Goal: Task Accomplishment & Management: Use online tool/utility

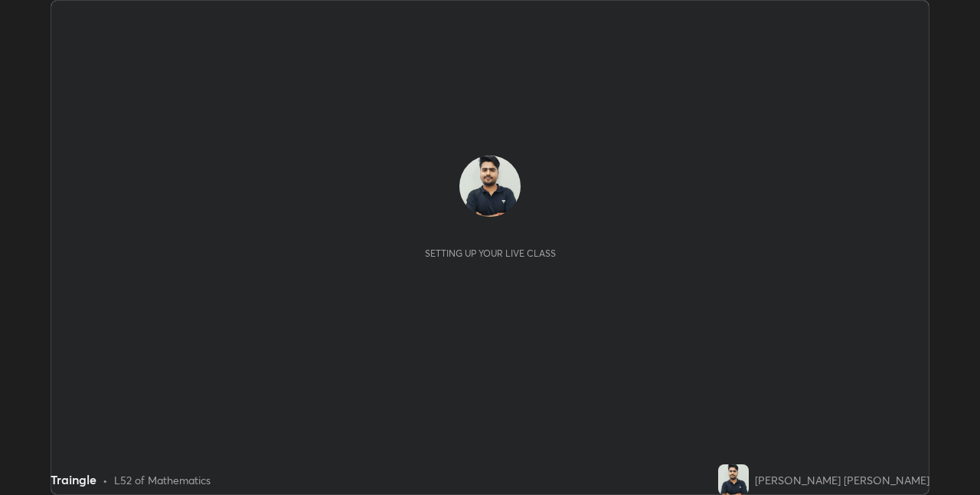
scroll to position [495, 980]
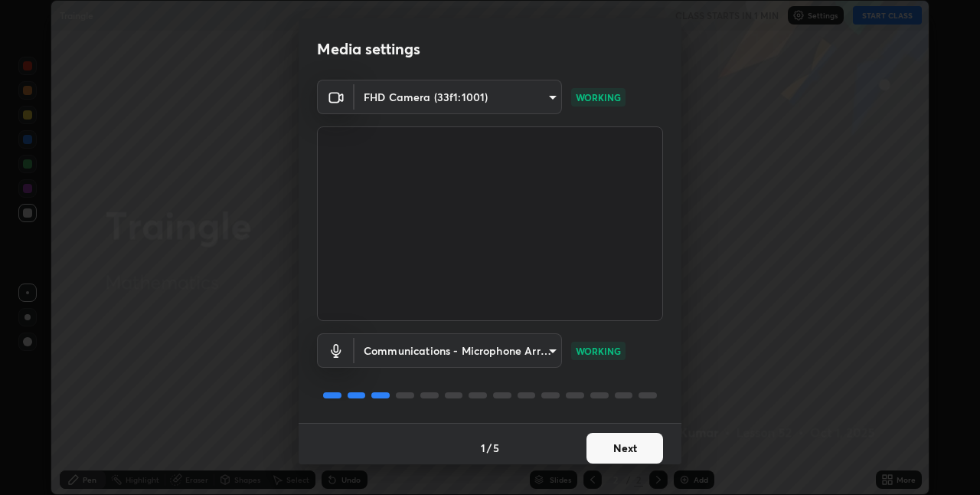
click at [637, 447] on button "Next" at bounding box center [624, 448] width 77 height 31
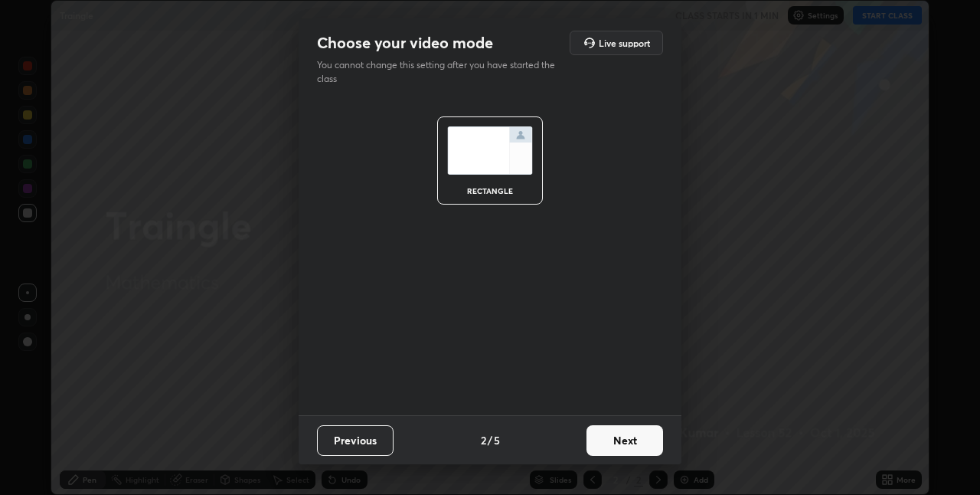
click at [628, 440] on button "Next" at bounding box center [624, 440] width 77 height 31
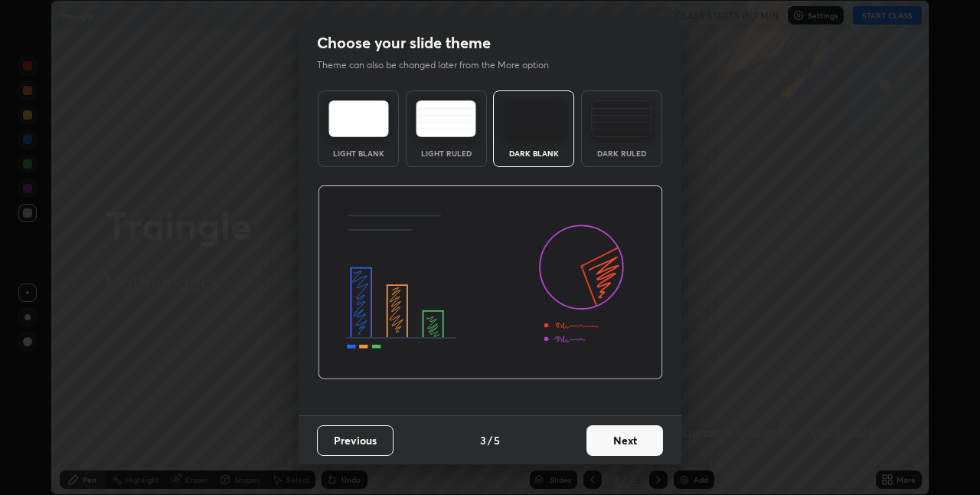
click at [618, 442] on button "Next" at bounding box center [624, 440] width 77 height 31
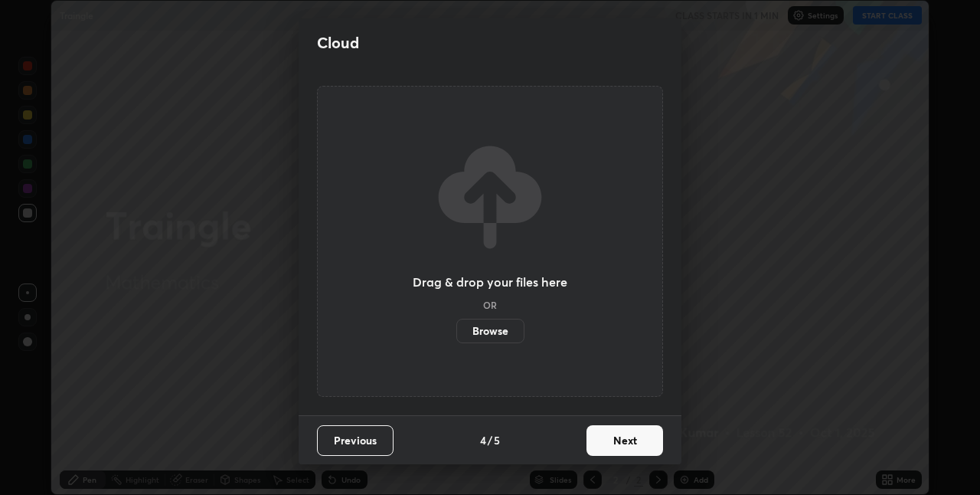
click at [618, 438] on button "Next" at bounding box center [624, 440] width 77 height 31
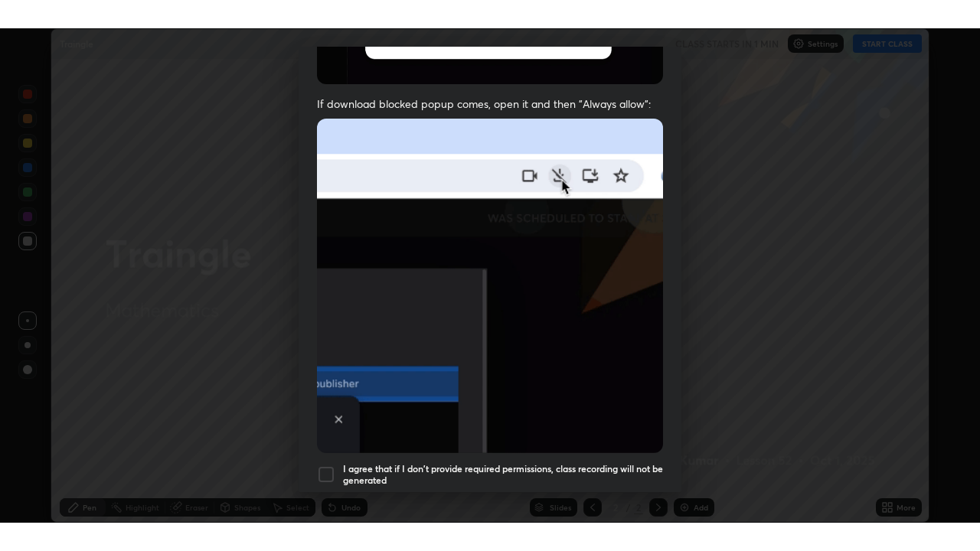
scroll to position [320, 0]
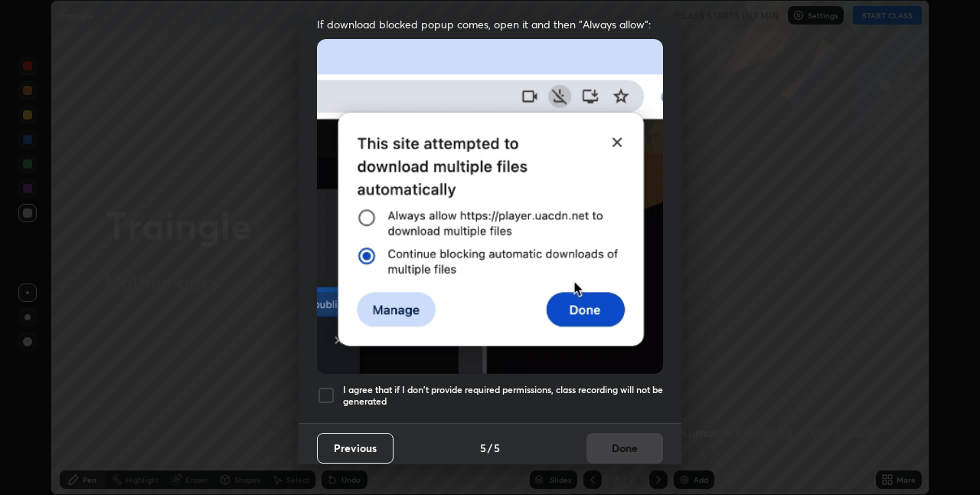
click at [604, 384] on h5 "I agree that if I don't provide required permissions, class recording will not …" at bounding box center [503, 396] width 320 height 24
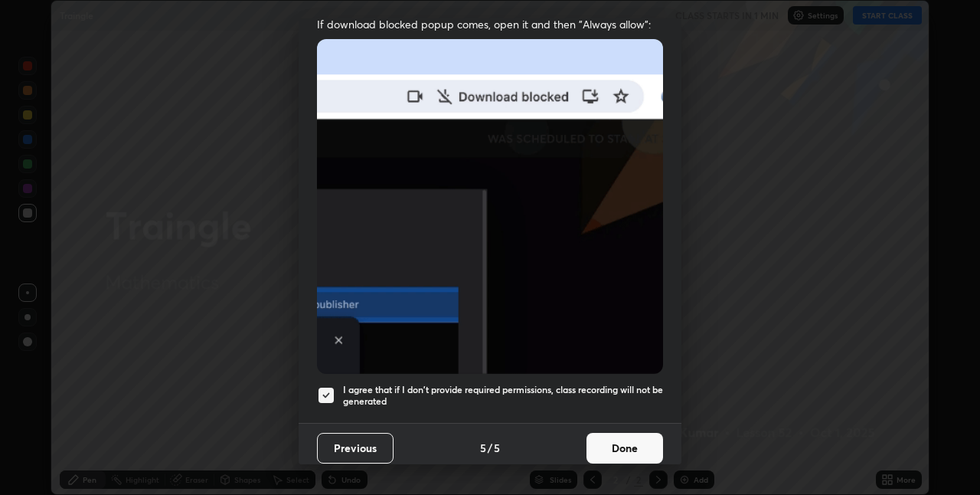
click at [603, 443] on button "Done" at bounding box center [624, 448] width 77 height 31
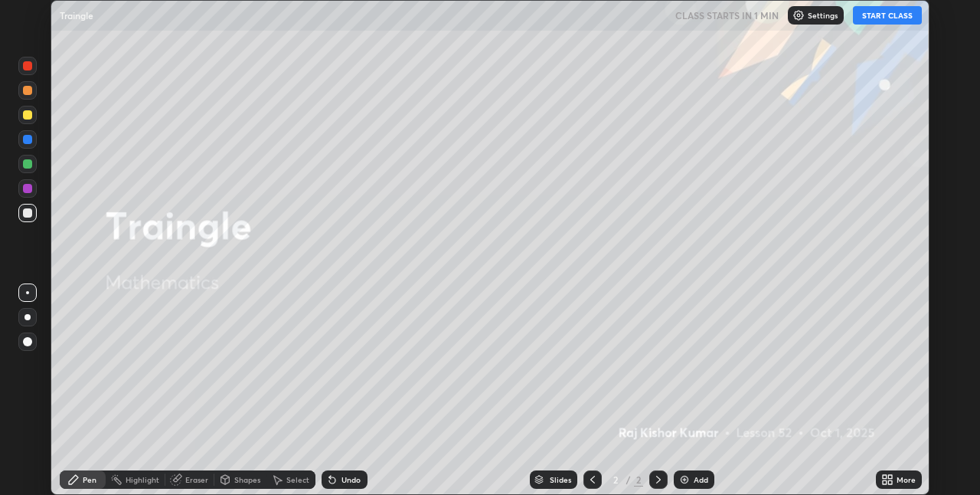
click at [890, 482] on icon at bounding box center [890, 482] width 4 height 4
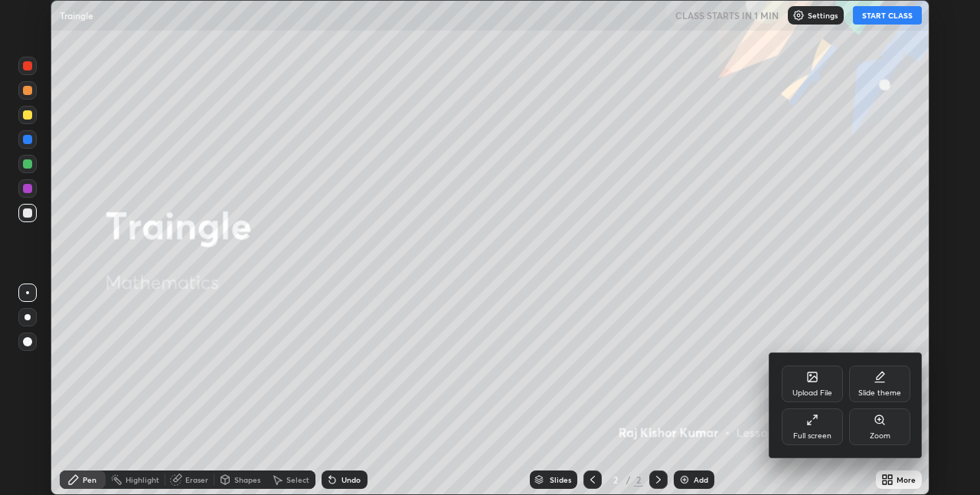
click at [809, 428] on div "Full screen" at bounding box center [812, 426] width 61 height 37
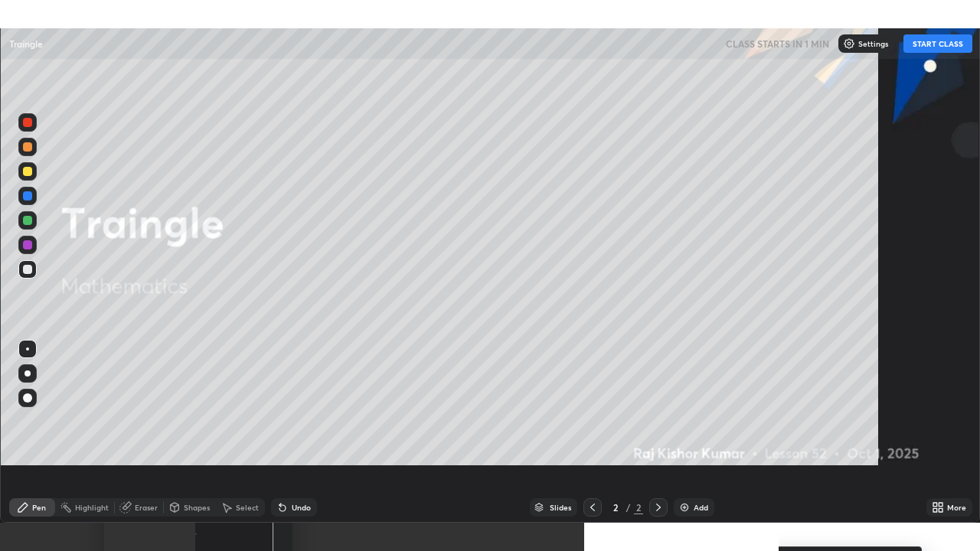
scroll to position [551, 980]
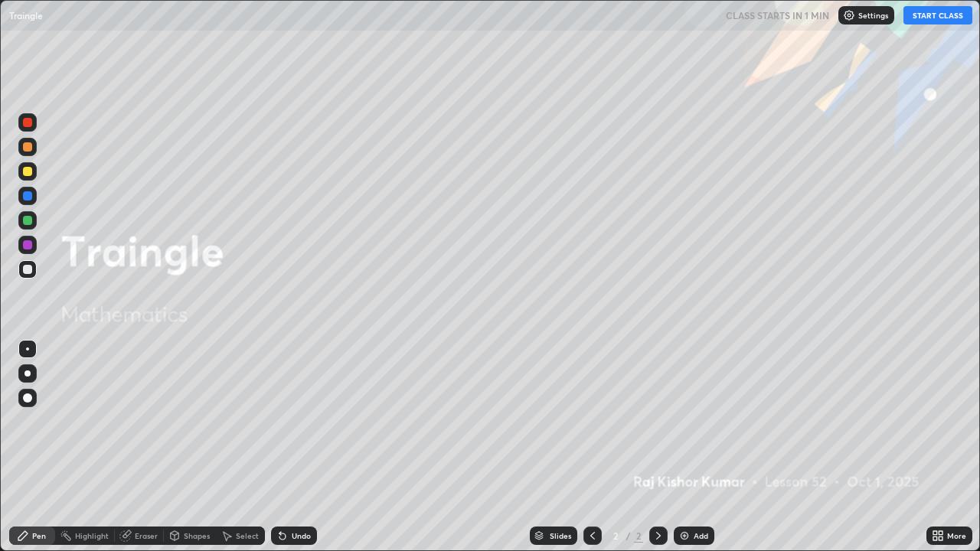
click at [940, 23] on button "START CLASS" at bounding box center [937, 15] width 69 height 18
click at [694, 494] on div "Add" at bounding box center [701, 536] width 15 height 8
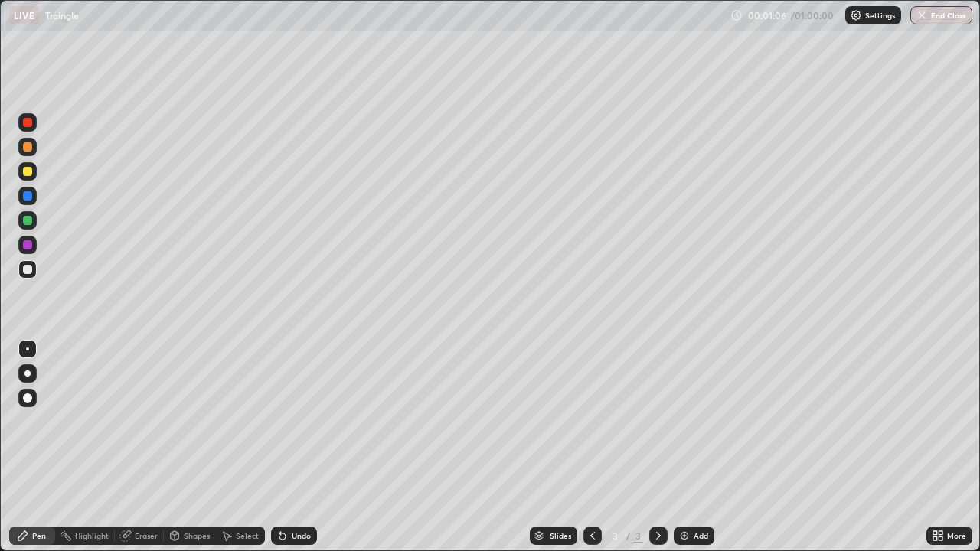
click at [36, 266] on div at bounding box center [27, 269] width 18 height 18
click at [33, 171] on div at bounding box center [27, 171] width 18 height 18
click at [26, 373] on div at bounding box center [28, 374] width 6 height 6
click at [30, 171] on div at bounding box center [27, 171] width 9 height 9
click at [662, 494] on icon at bounding box center [658, 536] width 12 height 12
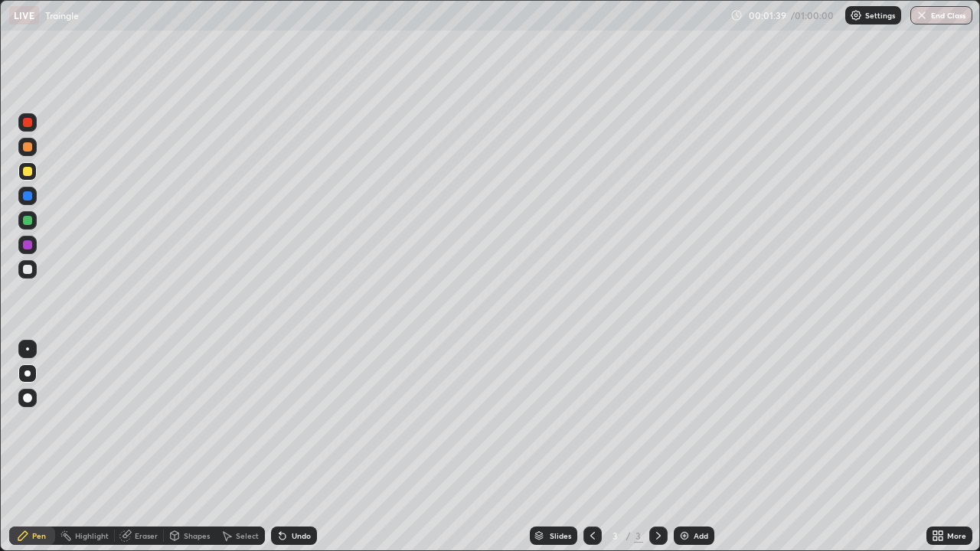
click at [657, 494] on icon at bounding box center [658, 536] width 12 height 12
click at [655, 494] on icon at bounding box center [658, 536] width 12 height 12
click at [653, 494] on div at bounding box center [658, 536] width 18 height 18
click at [657, 494] on icon at bounding box center [658, 536] width 12 height 12
click at [296, 494] on div "Undo" at bounding box center [301, 536] width 19 height 8
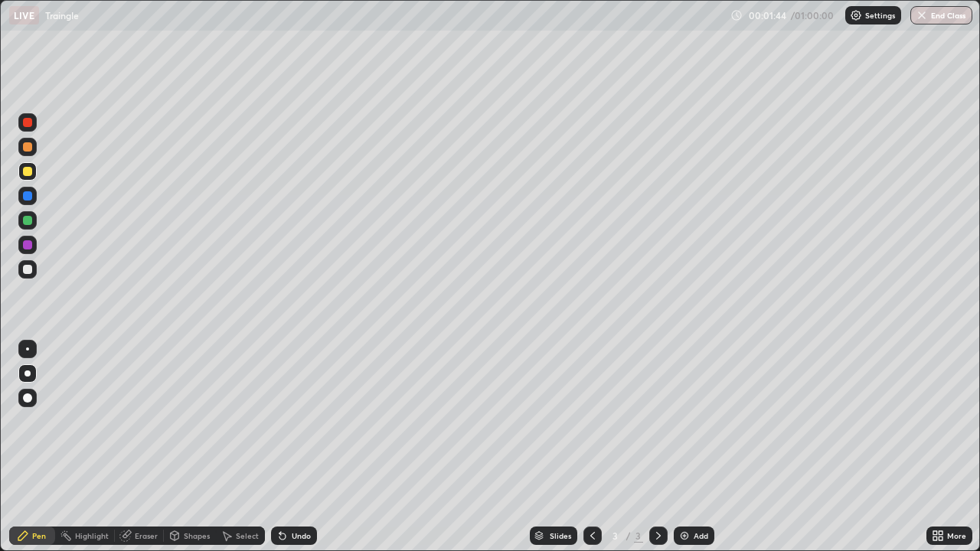
click at [297, 494] on div "Undo" at bounding box center [301, 536] width 19 height 8
click at [295, 494] on div "Undo" at bounding box center [301, 536] width 19 height 8
click at [300, 494] on div "Undo" at bounding box center [294, 536] width 46 height 18
click at [299, 494] on div "Undo" at bounding box center [301, 536] width 19 height 8
click at [304, 494] on div "Undo" at bounding box center [301, 536] width 19 height 8
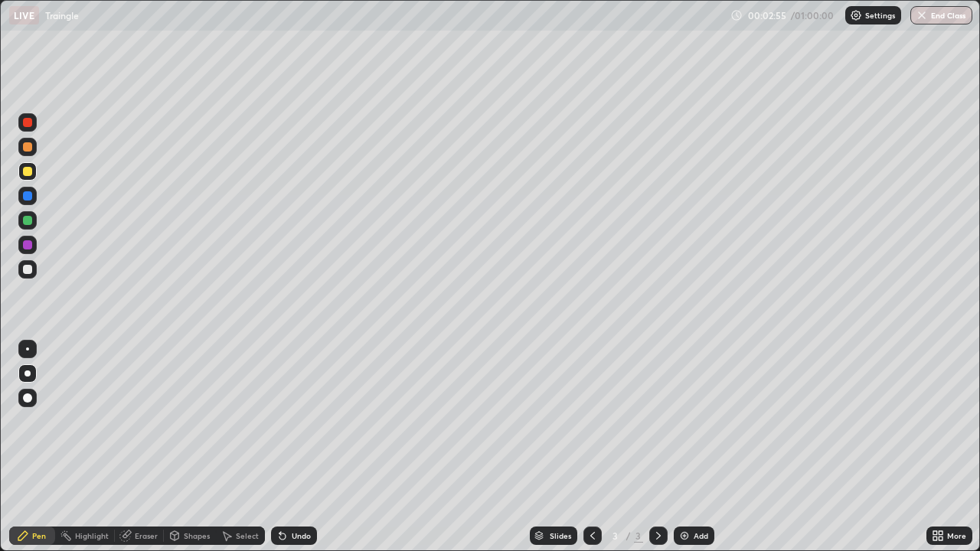
click at [305, 494] on div "Undo" at bounding box center [301, 536] width 19 height 8
click at [191, 494] on div "Shapes" at bounding box center [197, 536] width 26 height 8
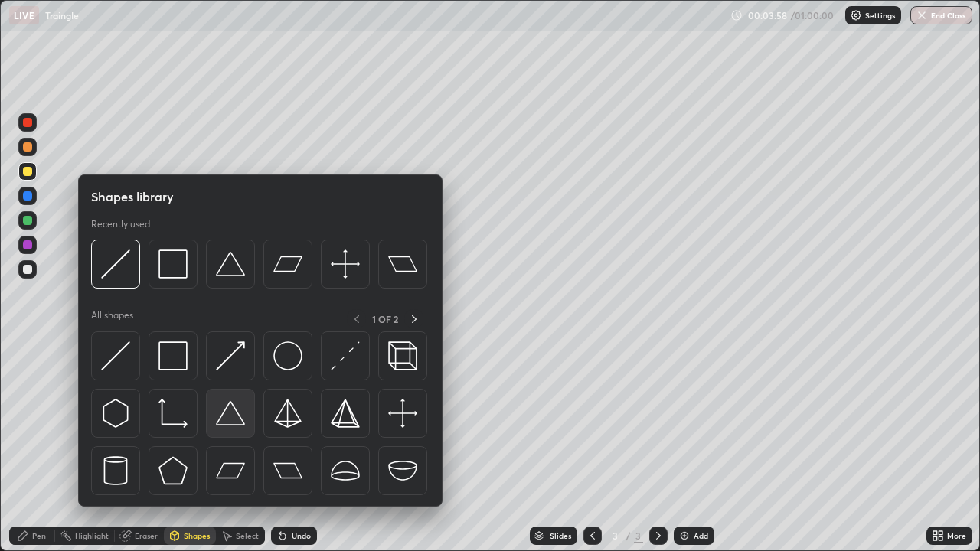
click at [230, 417] on img at bounding box center [230, 413] width 29 height 29
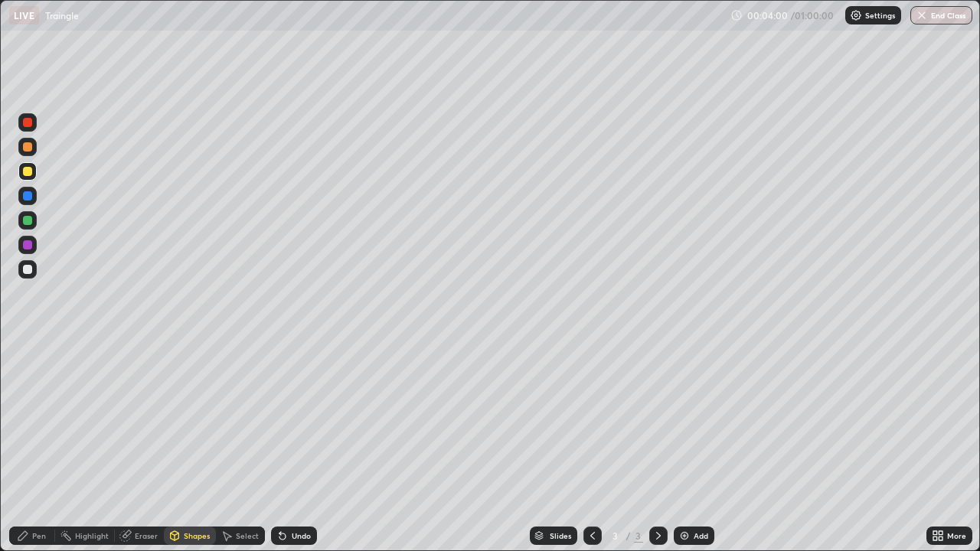
click at [28, 270] on div at bounding box center [27, 269] width 9 height 9
click at [296, 494] on div "Undo" at bounding box center [301, 536] width 19 height 8
click at [299, 494] on div "Undo" at bounding box center [301, 536] width 19 height 8
click at [191, 494] on div "Shapes" at bounding box center [197, 536] width 26 height 8
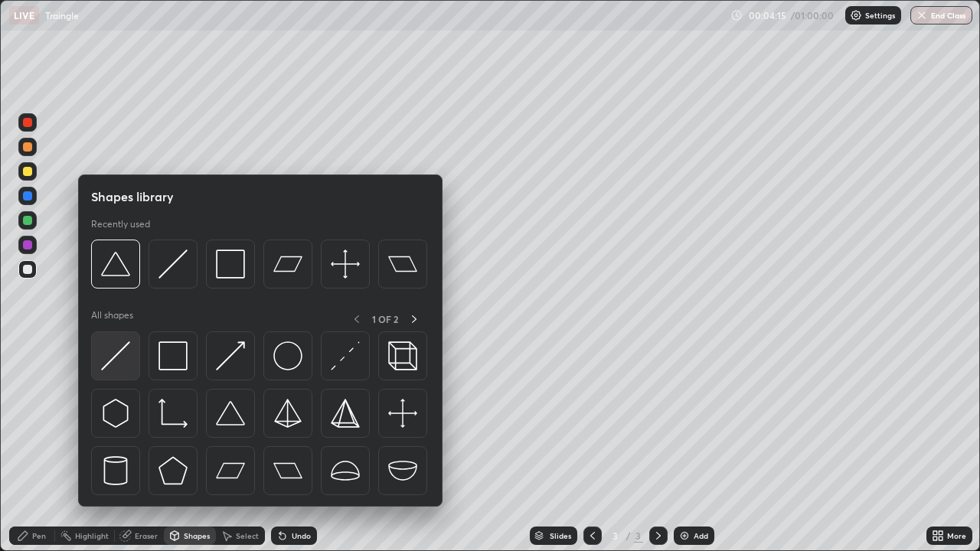
click at [117, 364] on img at bounding box center [115, 355] width 29 height 29
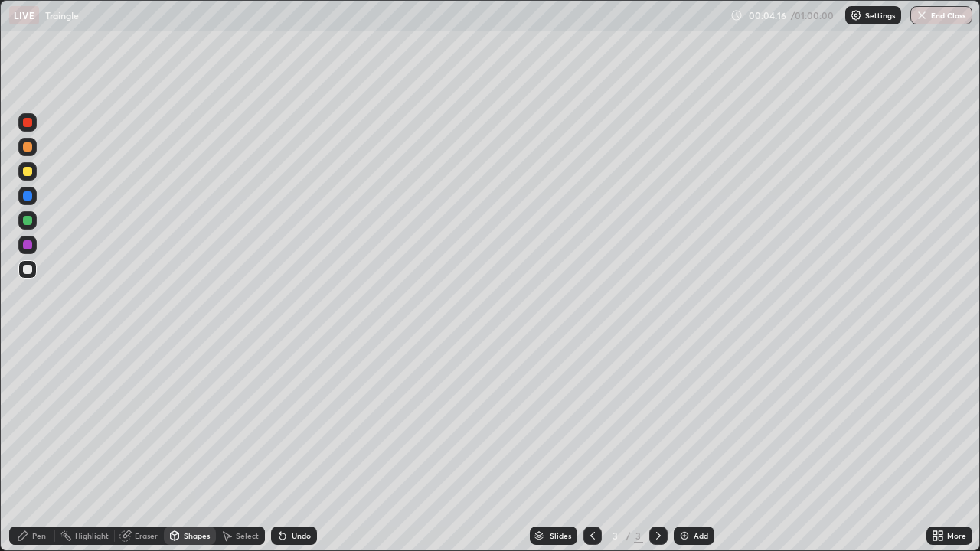
click at [28, 221] on div at bounding box center [27, 220] width 9 height 9
click at [38, 494] on div "Pen" at bounding box center [39, 536] width 14 height 8
click at [590, 494] on icon at bounding box center [592, 536] width 5 height 8
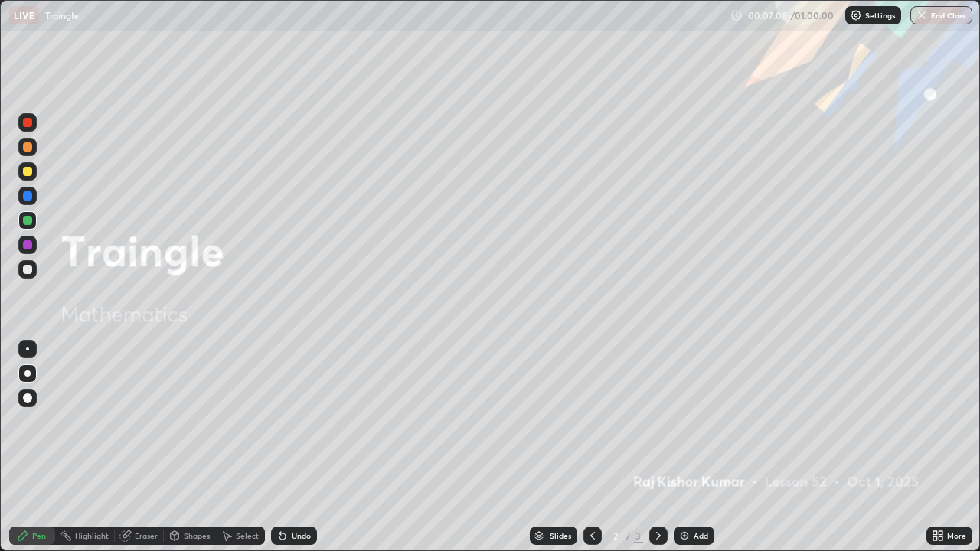
click at [28, 172] on div at bounding box center [27, 171] width 9 height 9
click at [657, 494] on icon at bounding box center [658, 536] width 12 height 12
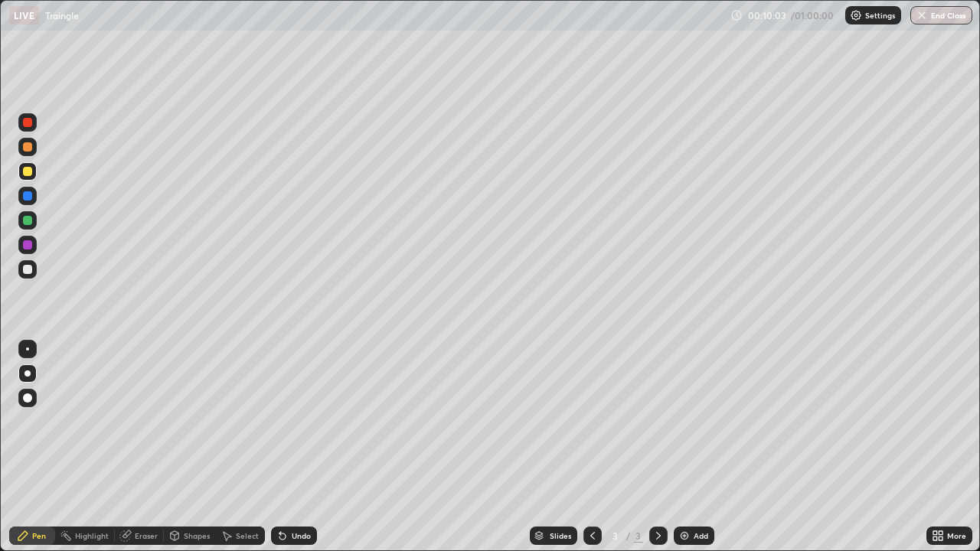
click at [30, 245] on div at bounding box center [27, 244] width 9 height 9
click at [29, 216] on div at bounding box center [27, 220] width 9 height 9
click at [28, 267] on div at bounding box center [27, 269] width 9 height 9
click at [28, 174] on div at bounding box center [27, 171] width 9 height 9
click at [27, 141] on div at bounding box center [27, 147] width 18 height 18
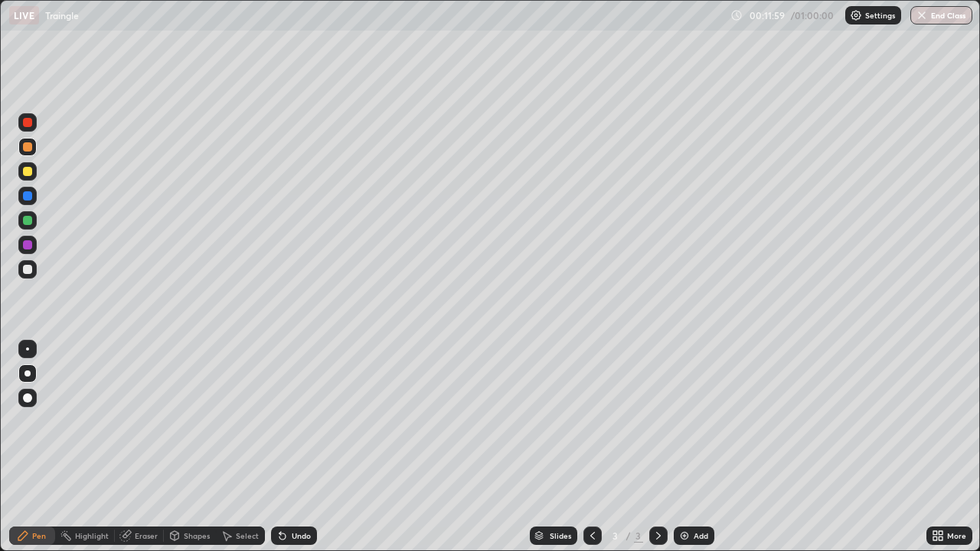
click at [302, 494] on div "Undo" at bounding box center [301, 536] width 19 height 8
click at [25, 220] on div at bounding box center [27, 220] width 9 height 9
click at [691, 494] on div "Add" at bounding box center [694, 536] width 41 height 18
click at [29, 172] on div at bounding box center [27, 171] width 9 height 9
click at [196, 494] on div "Shapes" at bounding box center [197, 536] width 26 height 8
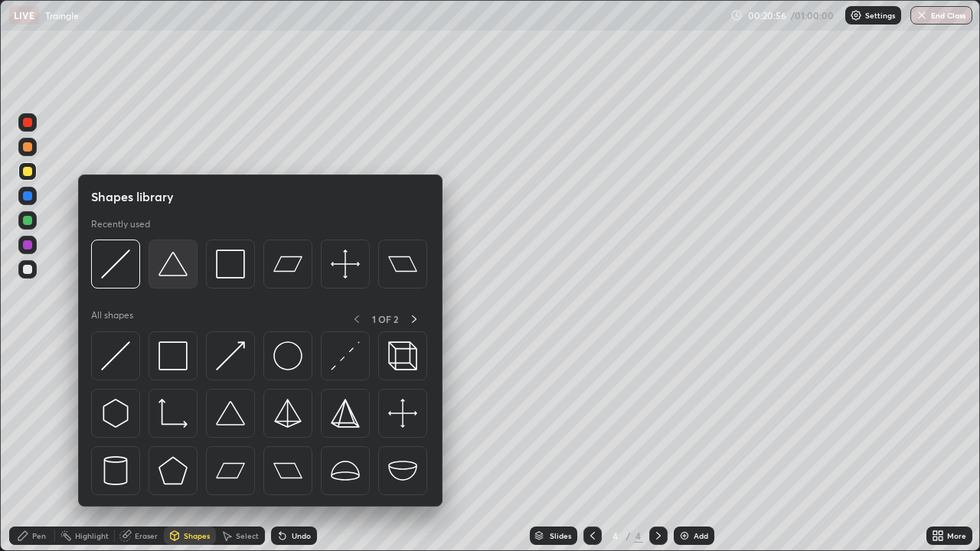
click at [165, 271] on img at bounding box center [172, 264] width 29 height 29
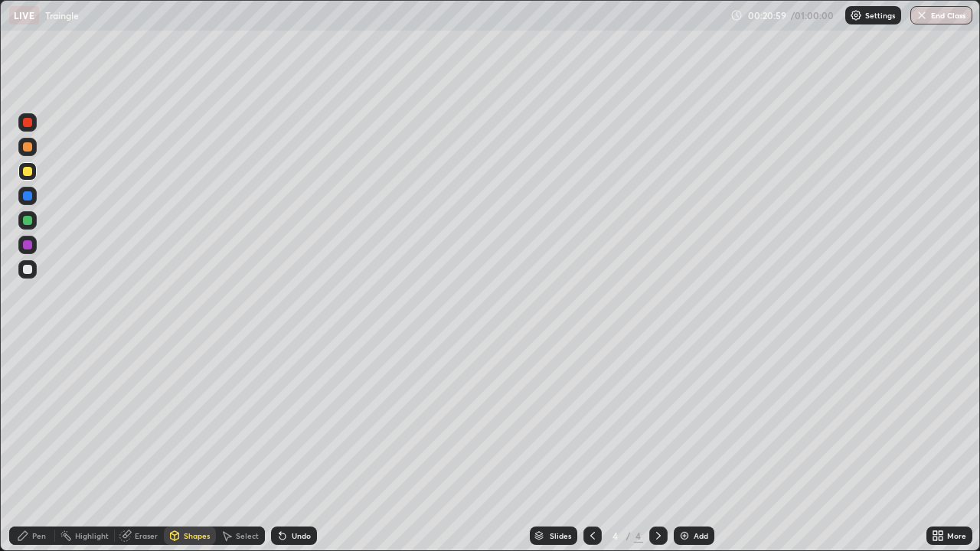
click at [286, 494] on div "Undo" at bounding box center [294, 536] width 46 height 18
click at [30, 273] on div at bounding box center [27, 269] width 9 height 9
click at [189, 494] on div "Shapes" at bounding box center [197, 536] width 26 height 8
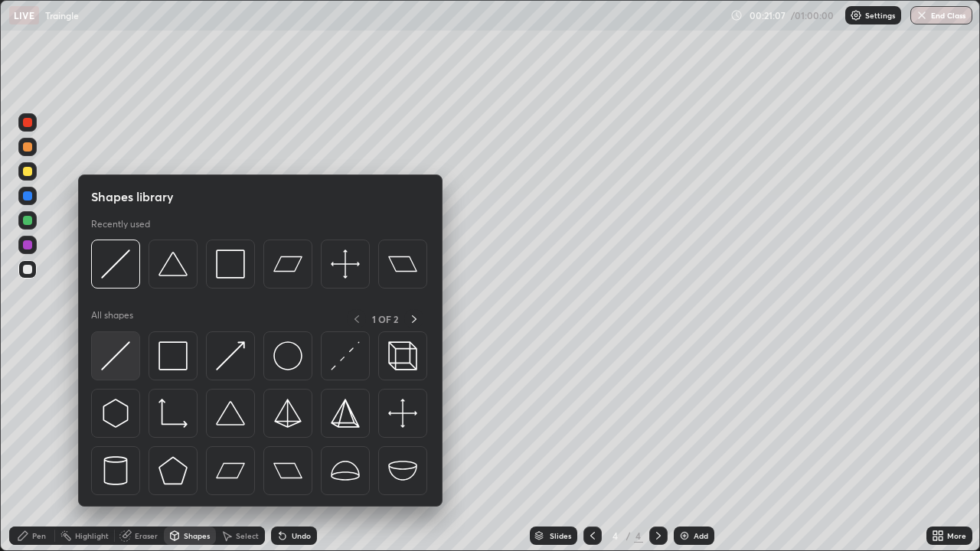
click at [113, 361] on img at bounding box center [115, 355] width 29 height 29
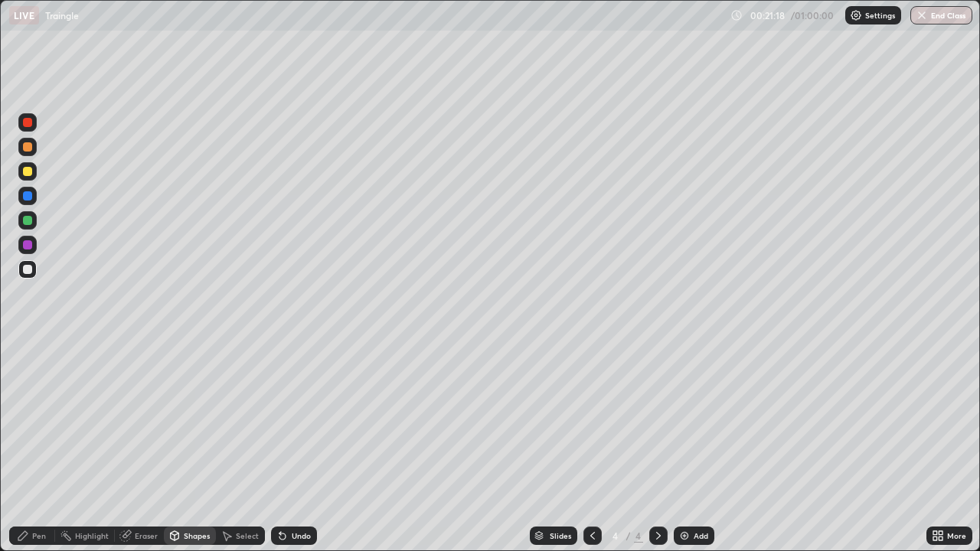
click at [32, 494] on div "Pen" at bounding box center [39, 536] width 14 height 8
click at [26, 173] on div at bounding box center [27, 171] width 9 height 9
click at [28, 221] on div at bounding box center [27, 220] width 9 height 9
click at [591, 494] on icon at bounding box center [592, 536] width 12 height 12
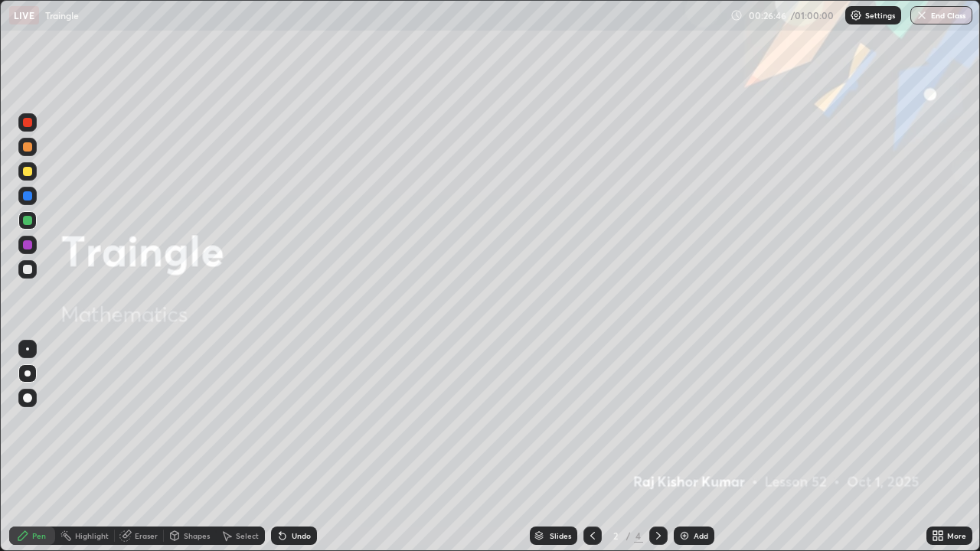
click at [659, 494] on icon at bounding box center [658, 536] width 12 height 12
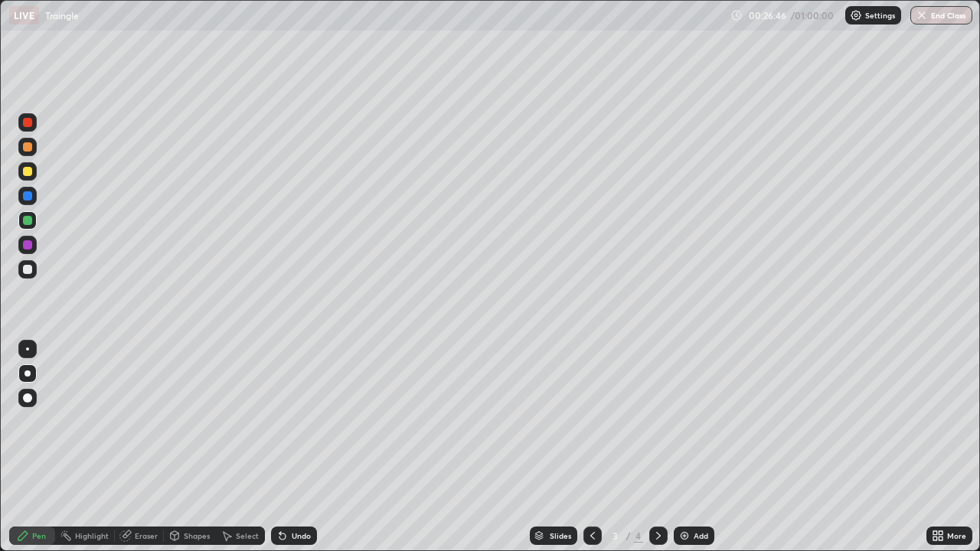
click at [659, 494] on div at bounding box center [658, 536] width 18 height 18
click at [26, 240] on div at bounding box center [27, 245] width 18 height 18
click at [549, 494] on div "Slides" at bounding box center [553, 536] width 47 height 18
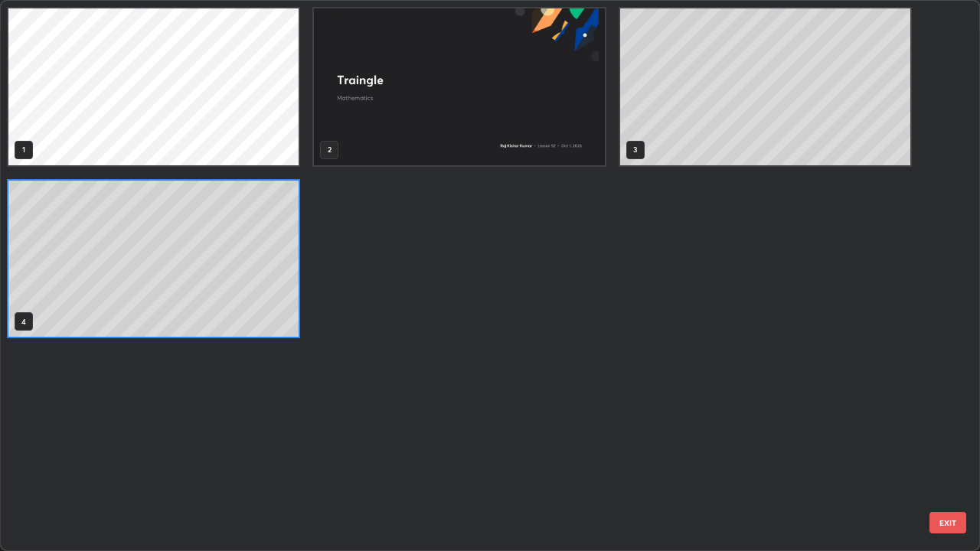
scroll to position [545, 971]
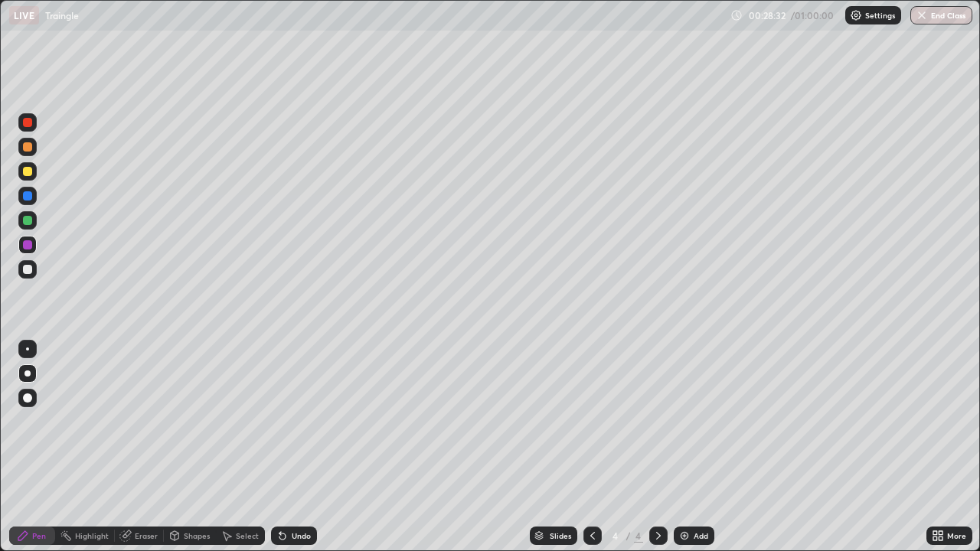
click at [306, 494] on div "Undo" at bounding box center [301, 536] width 19 height 8
click at [902, 494] on div "Slides 4 / 4 Add" at bounding box center [621, 536] width 609 height 31
click at [915, 494] on div "Slides 4 / 4 Add" at bounding box center [621, 536] width 609 height 31
click at [927, 494] on div "More" at bounding box center [949, 536] width 46 height 31
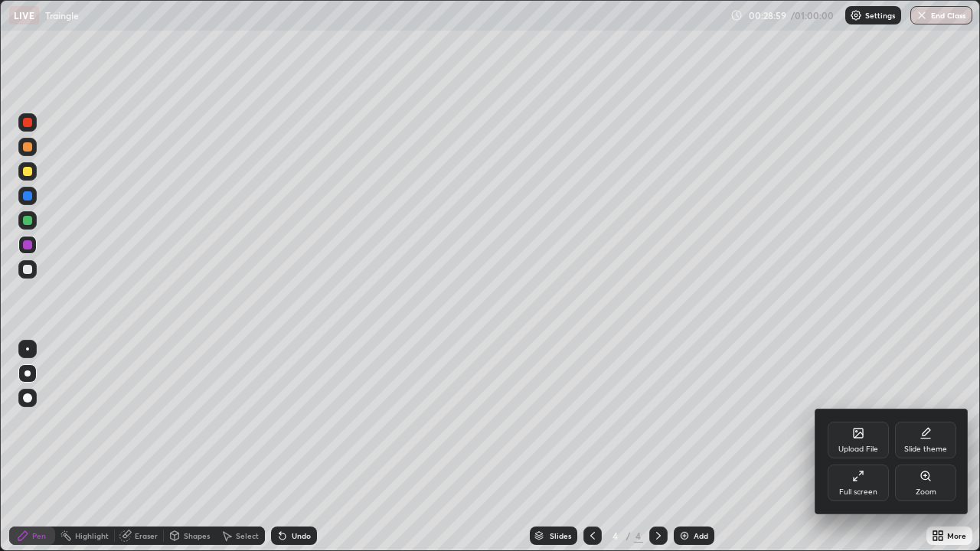
click at [922, 494] on div "Upload File Slide theme Full screen Zoom" at bounding box center [891, 462] width 153 height 104
click at [843, 494] on div at bounding box center [490, 275] width 980 height 551
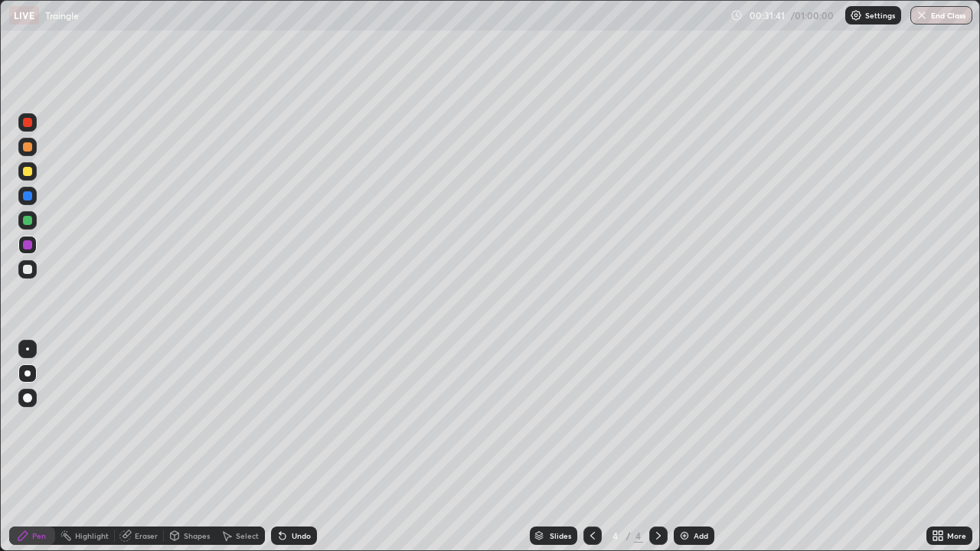
click at [690, 494] on div "Add" at bounding box center [694, 536] width 41 height 18
click at [28, 173] on div at bounding box center [27, 171] width 9 height 9
click at [306, 494] on div "Undo" at bounding box center [301, 536] width 19 height 8
click at [304, 494] on div "Undo" at bounding box center [301, 536] width 19 height 8
click at [28, 270] on div at bounding box center [27, 269] width 9 height 9
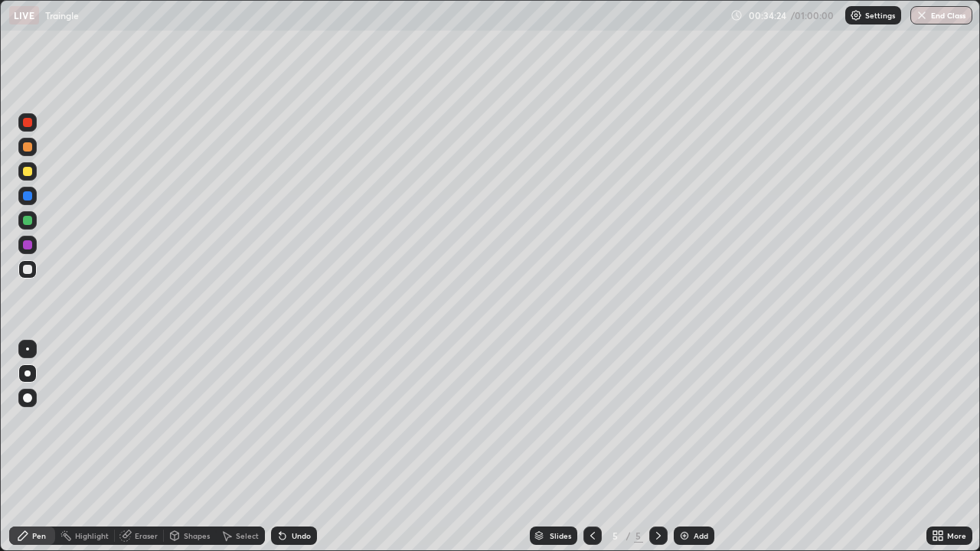
click at [185, 494] on div "Shapes" at bounding box center [197, 536] width 26 height 8
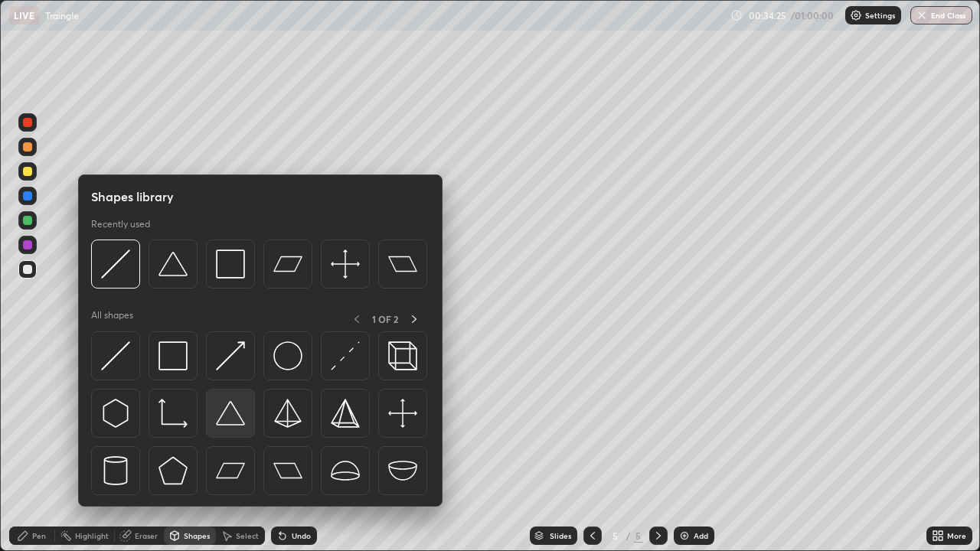
click at [225, 420] on img at bounding box center [230, 413] width 29 height 29
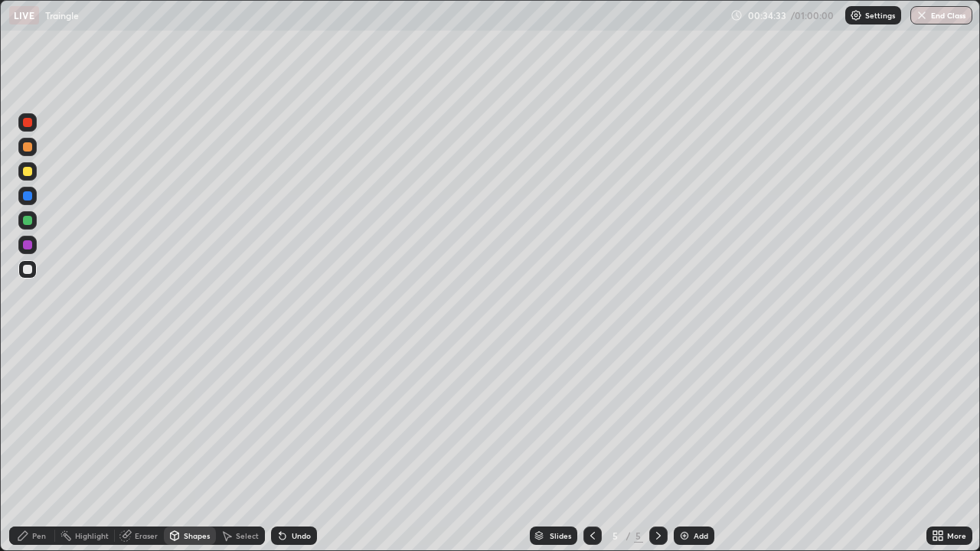
click at [294, 494] on div "Undo" at bounding box center [301, 536] width 19 height 8
click at [38, 494] on div "Pen" at bounding box center [39, 536] width 14 height 8
click at [182, 494] on div "Shapes" at bounding box center [190, 536] width 52 height 18
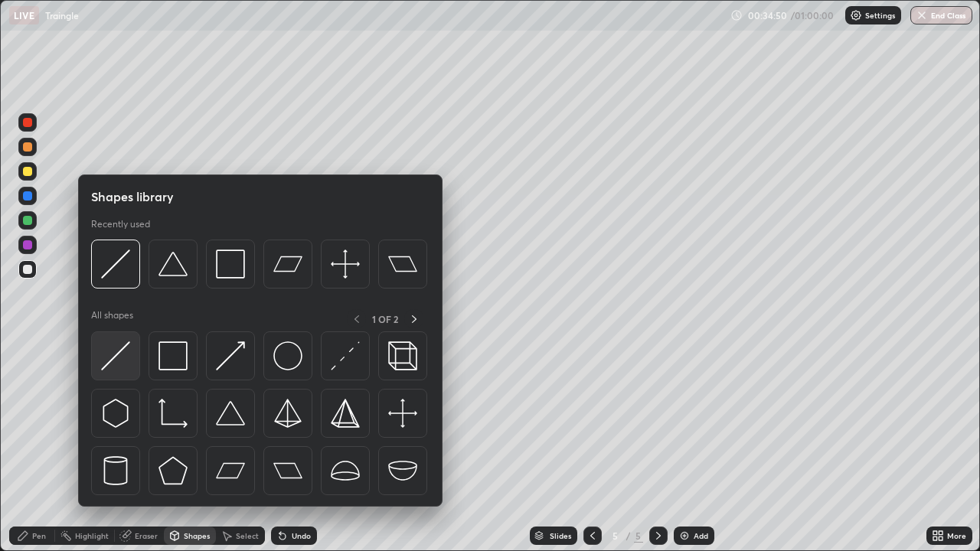
click at [116, 358] on img at bounding box center [115, 355] width 29 height 29
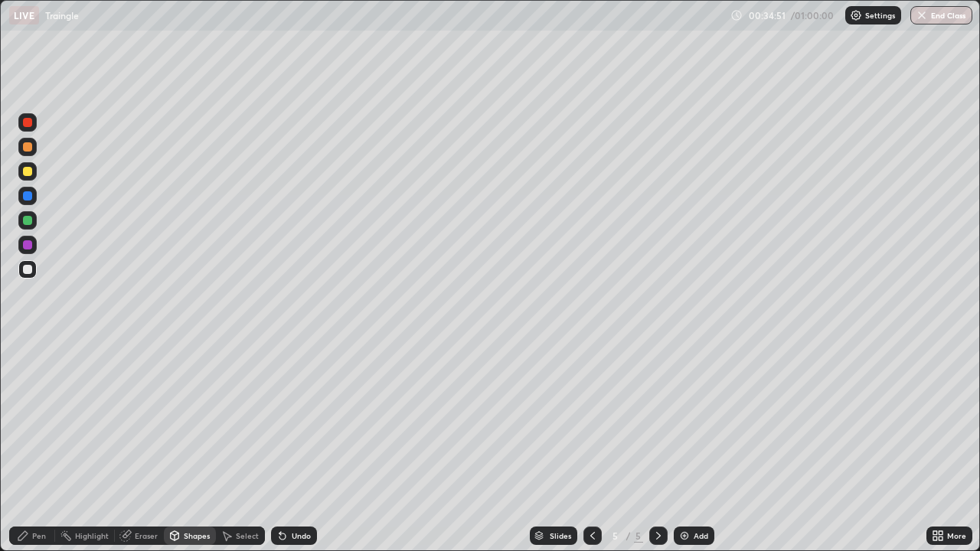
click at [30, 247] on div at bounding box center [27, 244] width 9 height 9
click at [35, 494] on div "Pen" at bounding box center [39, 536] width 14 height 8
click at [295, 494] on div "Undo" at bounding box center [301, 536] width 19 height 8
click at [289, 494] on div "Undo" at bounding box center [294, 536] width 46 height 18
click at [28, 266] on div at bounding box center [27, 269] width 9 height 9
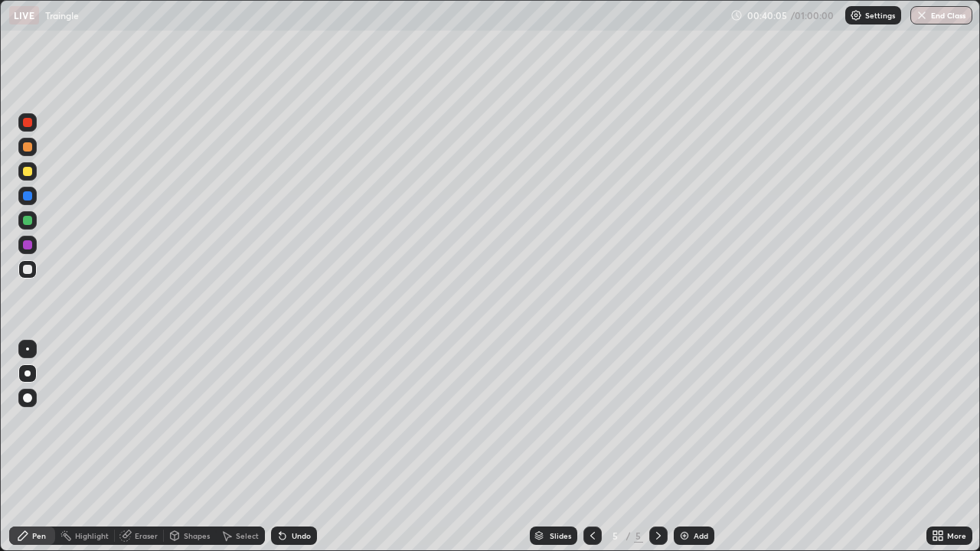
click at [34, 196] on div at bounding box center [27, 196] width 18 height 18
click at [188, 494] on div "Shapes" at bounding box center [197, 536] width 26 height 8
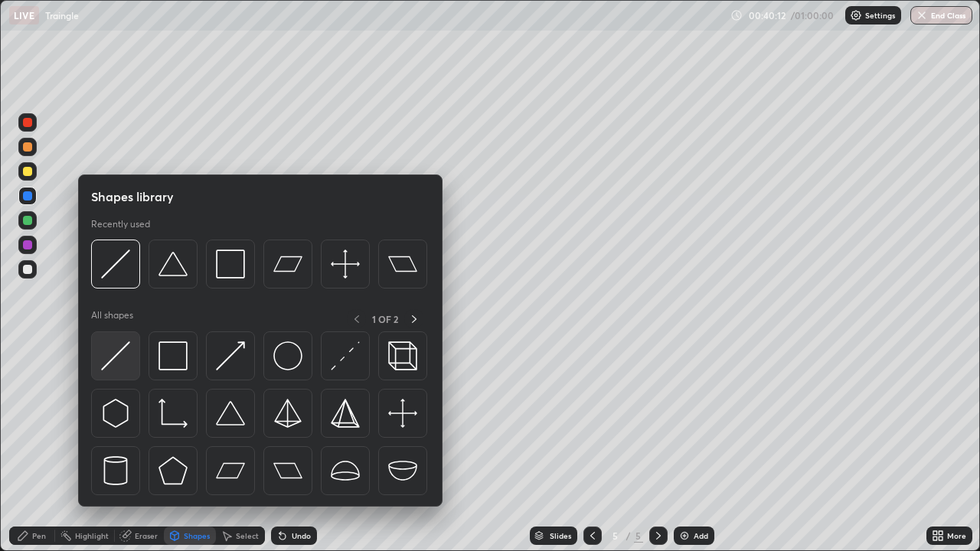
click at [127, 359] on img at bounding box center [115, 355] width 29 height 29
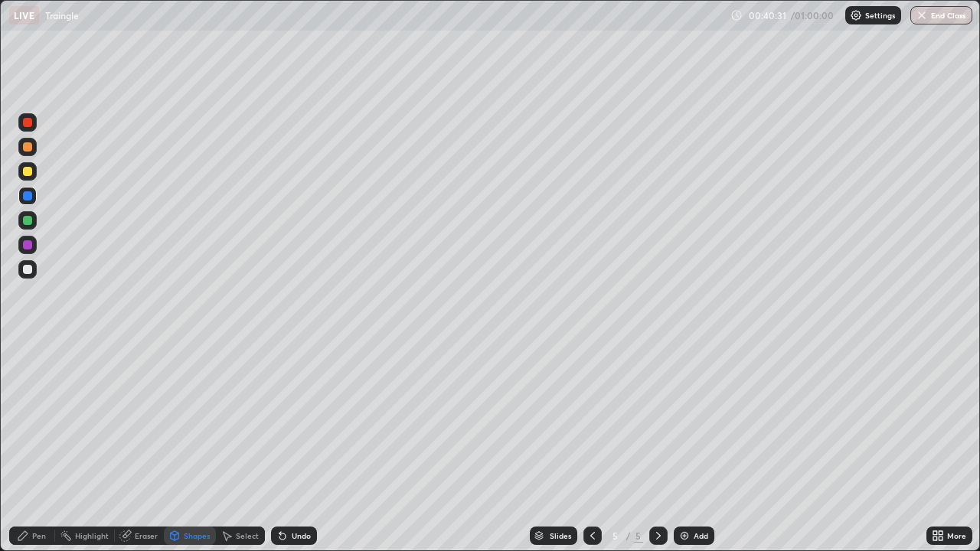
click at [34, 494] on div "Pen" at bounding box center [39, 536] width 14 height 8
click at [185, 494] on div "Shapes" at bounding box center [197, 536] width 26 height 8
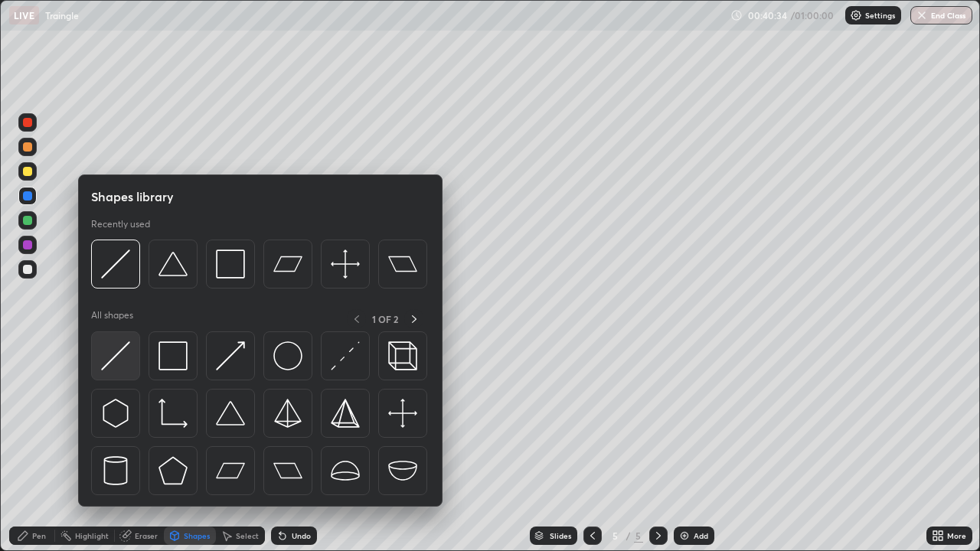
click at [106, 364] on img at bounding box center [115, 355] width 29 height 29
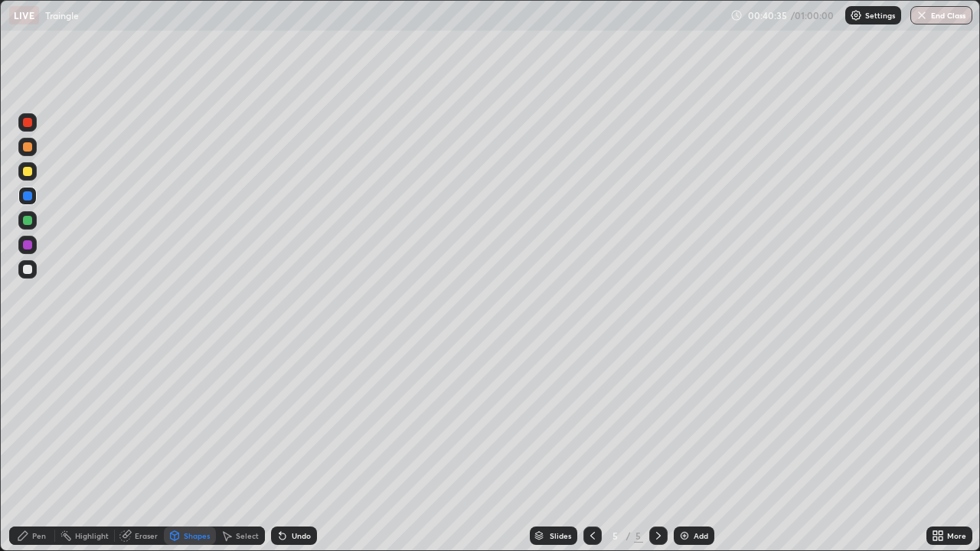
click at [31, 276] on div at bounding box center [27, 269] width 18 height 18
click at [34, 250] on div at bounding box center [27, 245] width 18 height 18
click at [34, 494] on div "Pen" at bounding box center [39, 536] width 14 height 8
click at [657, 494] on icon at bounding box center [658, 536] width 12 height 12
click at [691, 494] on div "Add" at bounding box center [694, 536] width 41 height 18
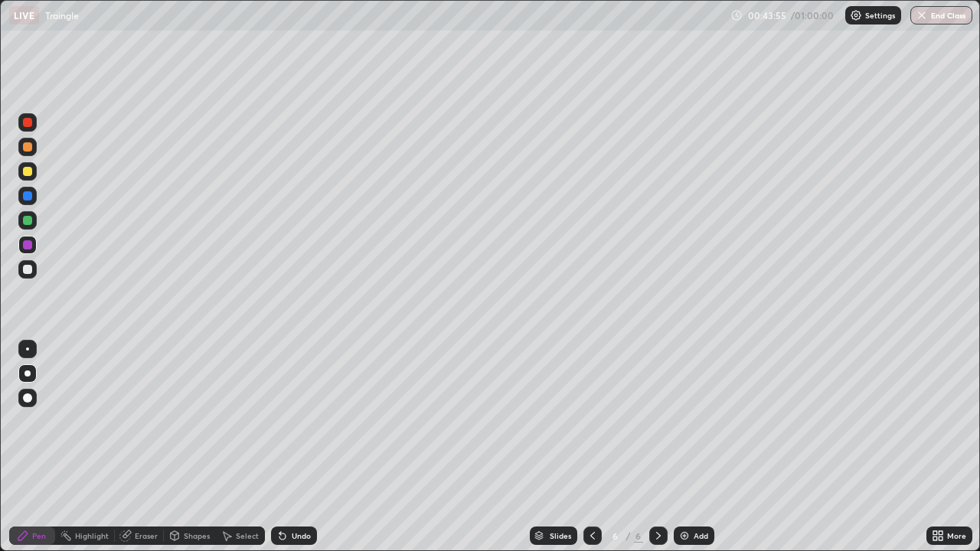
click at [591, 494] on icon at bounding box center [592, 536] width 12 height 12
click at [292, 494] on div "Undo" at bounding box center [301, 536] width 19 height 8
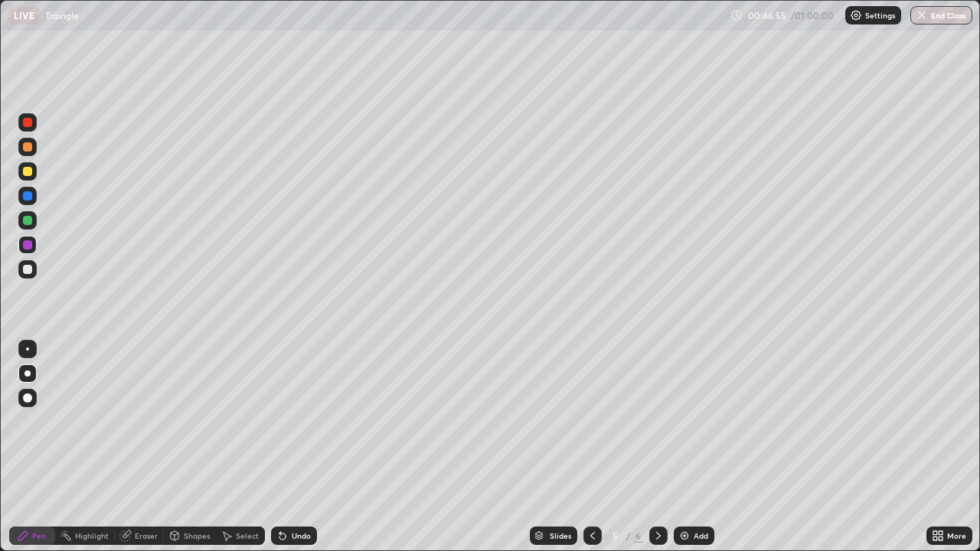
click at [293, 494] on div "Undo" at bounding box center [301, 536] width 19 height 8
click at [292, 494] on div "Undo" at bounding box center [294, 536] width 46 height 18
click at [296, 494] on div "Undo" at bounding box center [294, 536] width 46 height 18
click at [298, 494] on div "Undo" at bounding box center [294, 536] width 46 height 18
click at [139, 494] on div "Eraser" at bounding box center [146, 536] width 23 height 8
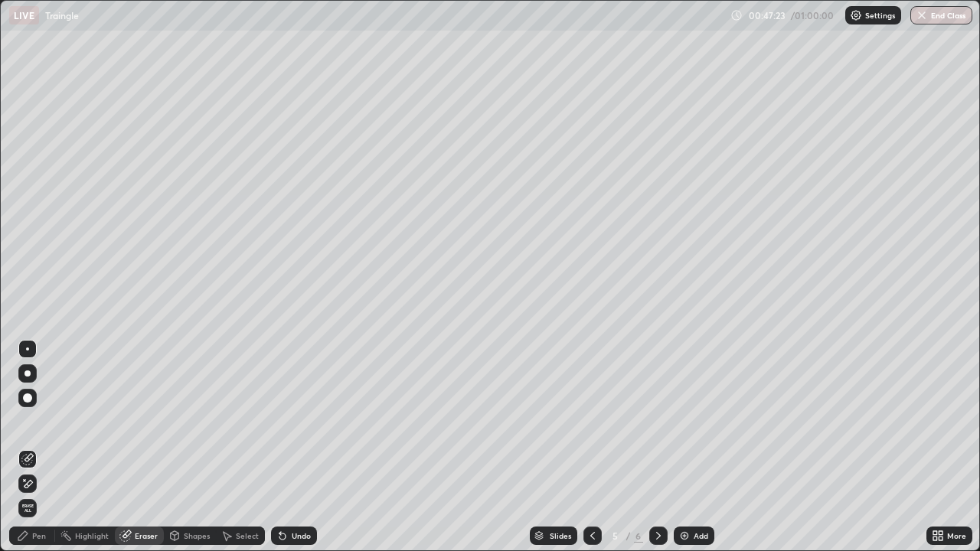
click at [30, 494] on div "Pen" at bounding box center [32, 536] width 46 height 18
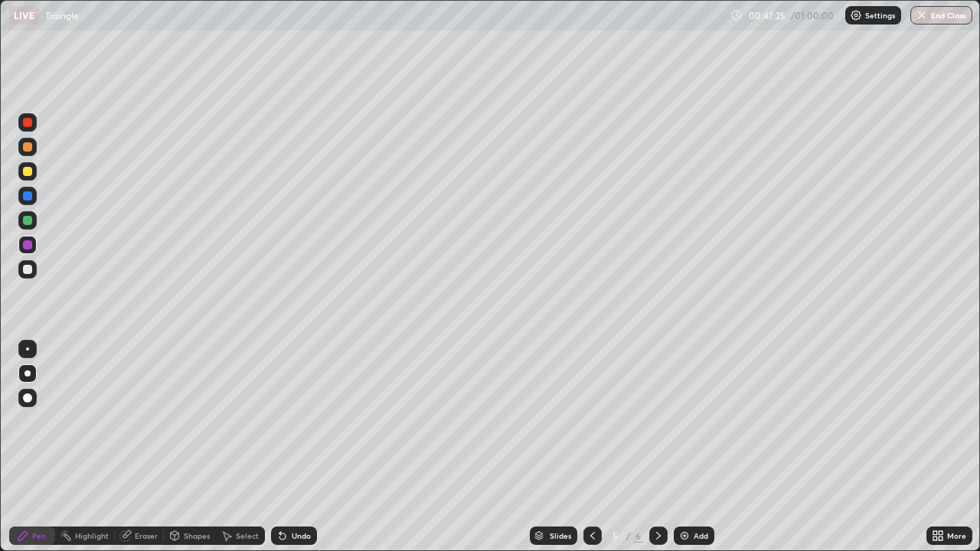
click at [28, 224] on div at bounding box center [27, 220] width 9 height 9
click at [292, 494] on div "Undo" at bounding box center [301, 536] width 19 height 8
click at [286, 494] on div "Undo" at bounding box center [294, 536] width 46 height 18
click at [287, 494] on div "Undo" at bounding box center [294, 536] width 46 height 18
click at [286, 494] on icon at bounding box center [282, 536] width 12 height 12
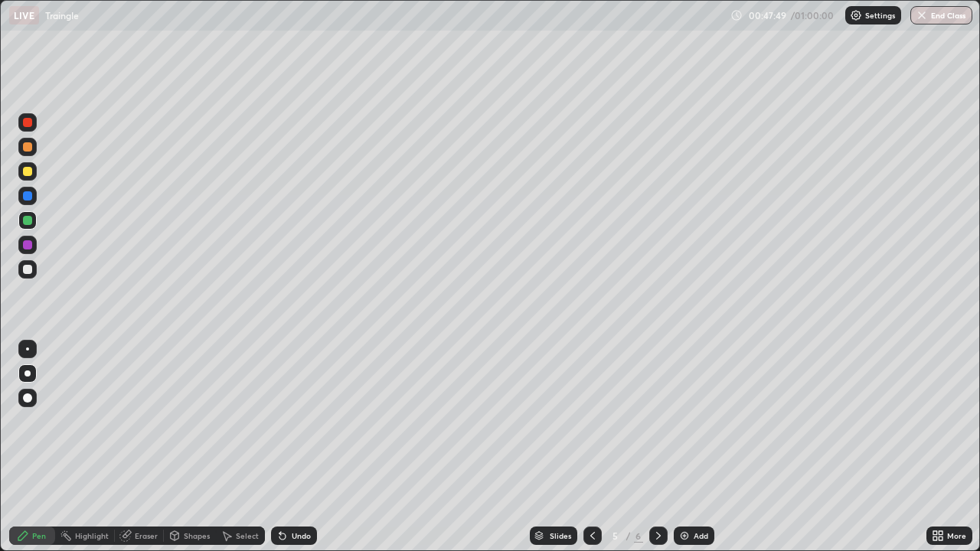
click at [290, 494] on div "Undo" at bounding box center [294, 536] width 46 height 18
click at [297, 494] on div "Undo" at bounding box center [301, 536] width 19 height 8
click at [299, 494] on div "Undo" at bounding box center [301, 536] width 19 height 8
click at [28, 270] on div at bounding box center [27, 269] width 9 height 9
click at [307, 494] on div "Undo" at bounding box center [294, 536] width 46 height 18
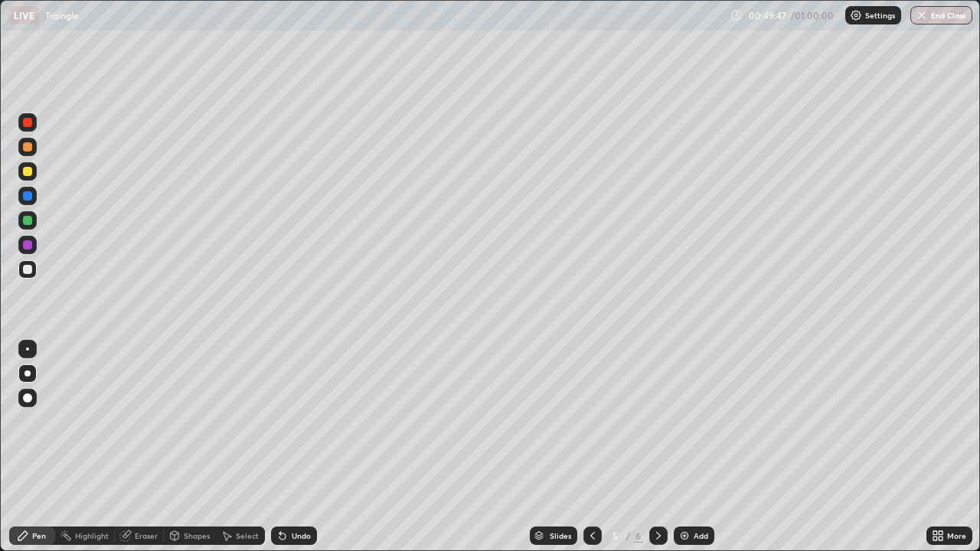
click at [305, 494] on div "Undo" at bounding box center [301, 536] width 19 height 8
click at [300, 494] on div "Undo" at bounding box center [301, 536] width 19 height 8
click at [782, 494] on div "Slides 5 / 6 Add" at bounding box center [621, 536] width 609 height 31
click at [296, 494] on div "Undo" at bounding box center [301, 536] width 19 height 8
click at [297, 494] on div "Undo" at bounding box center [301, 536] width 19 height 8
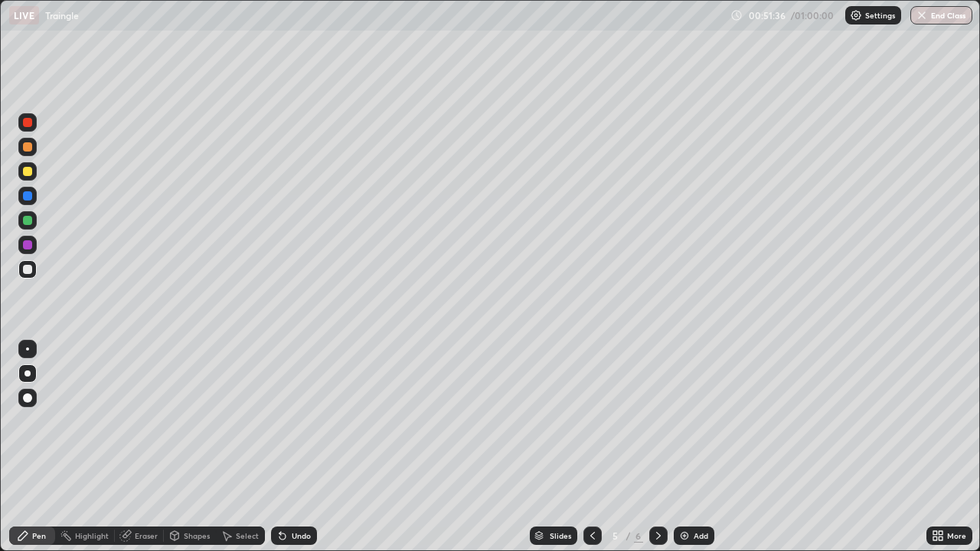
click at [297, 494] on div "Undo" at bounding box center [294, 536] width 46 height 18
click at [292, 494] on div "Undo" at bounding box center [301, 536] width 19 height 8
click at [288, 494] on div "Undo" at bounding box center [294, 536] width 46 height 18
click at [684, 494] on div "Add" at bounding box center [694, 536] width 41 height 18
click at [591, 494] on icon at bounding box center [592, 536] width 12 height 12
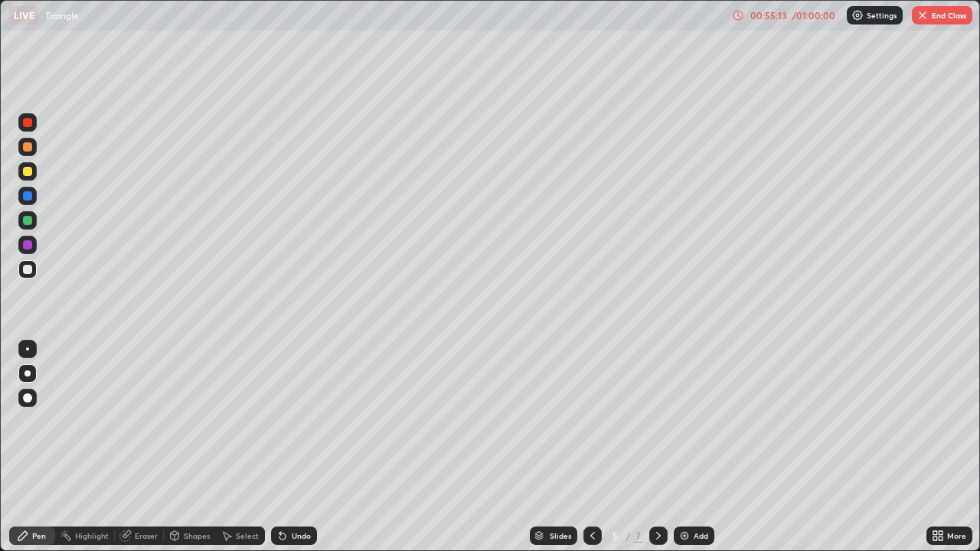
click at [665, 494] on div at bounding box center [658, 536] width 18 height 18
click at [138, 494] on div "Eraser" at bounding box center [139, 536] width 49 height 18
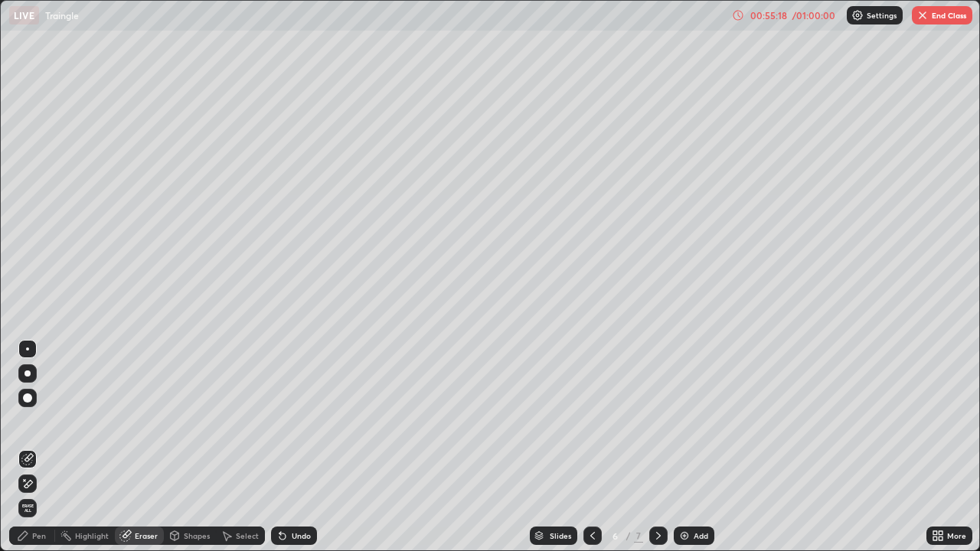
click at [31, 494] on div "Pen" at bounding box center [32, 536] width 46 height 18
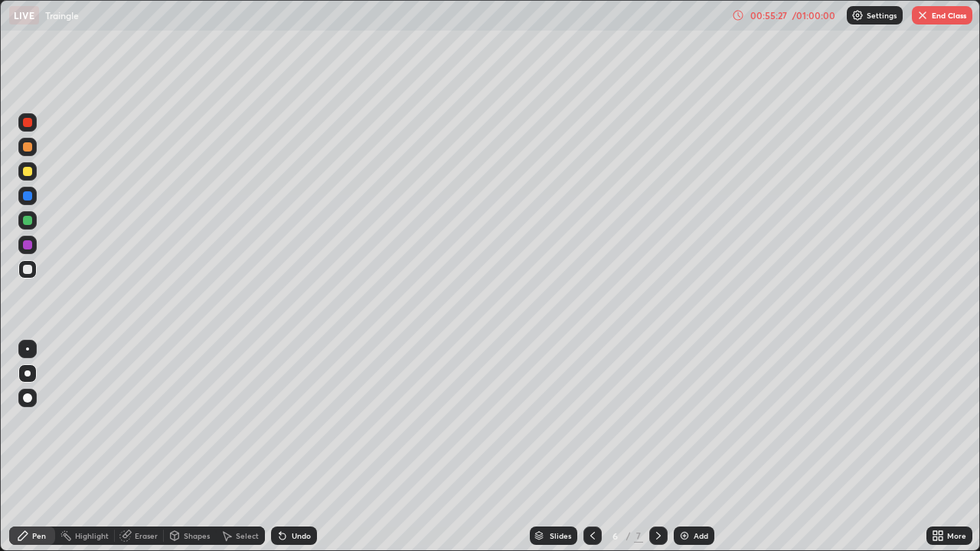
click at [593, 494] on icon at bounding box center [592, 536] width 12 height 12
click at [657, 494] on icon at bounding box center [658, 536] width 12 height 12
click at [145, 494] on div "Eraser" at bounding box center [146, 536] width 23 height 8
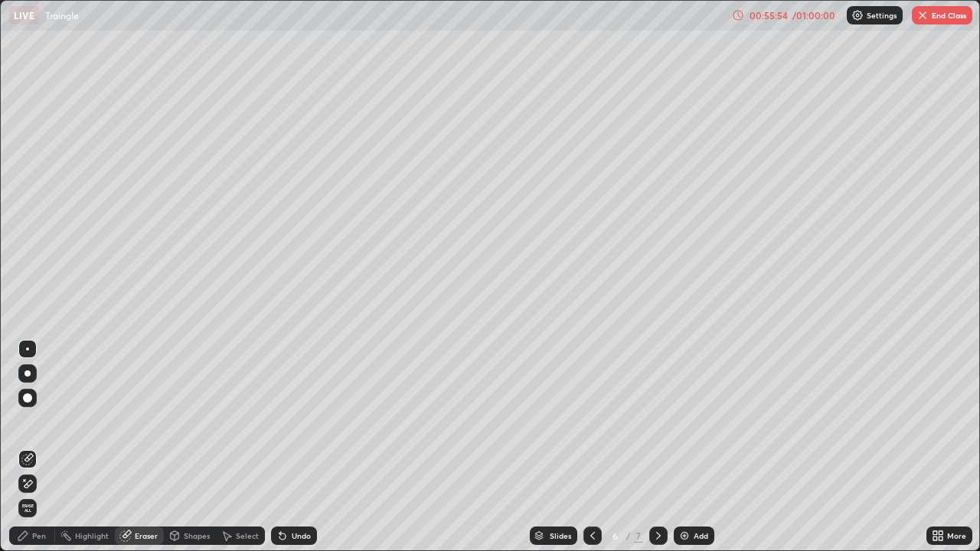
click at [591, 494] on icon at bounding box center [592, 536] width 12 height 12
click at [658, 494] on icon at bounding box center [658, 536] width 12 height 12
click at [29, 494] on div "Pen" at bounding box center [32, 536] width 46 height 18
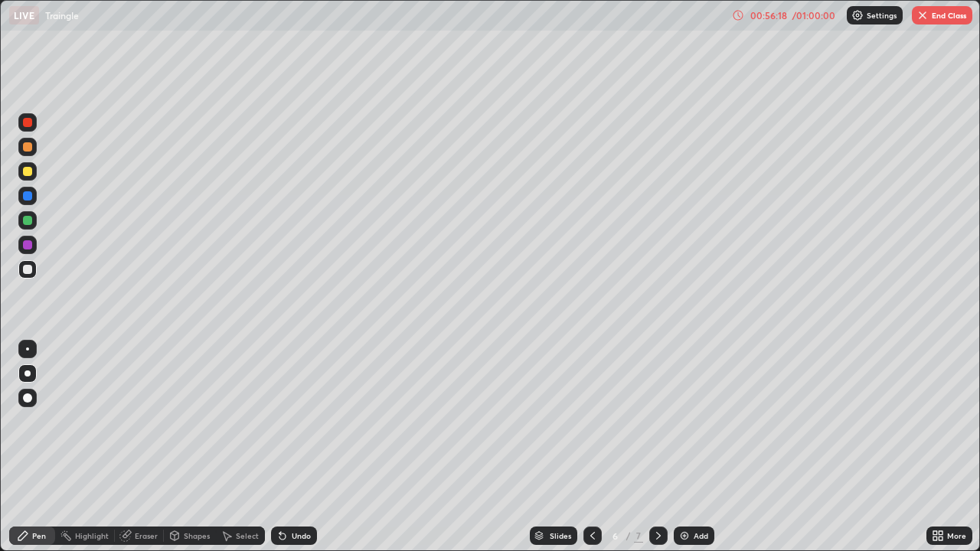
click at [591, 494] on icon at bounding box center [592, 536] width 5 height 8
click at [657, 494] on icon at bounding box center [658, 536] width 12 height 12
click at [590, 494] on icon at bounding box center [592, 536] width 12 height 12
click at [665, 494] on div at bounding box center [658, 536] width 18 height 18
click at [591, 494] on icon at bounding box center [592, 536] width 12 height 12
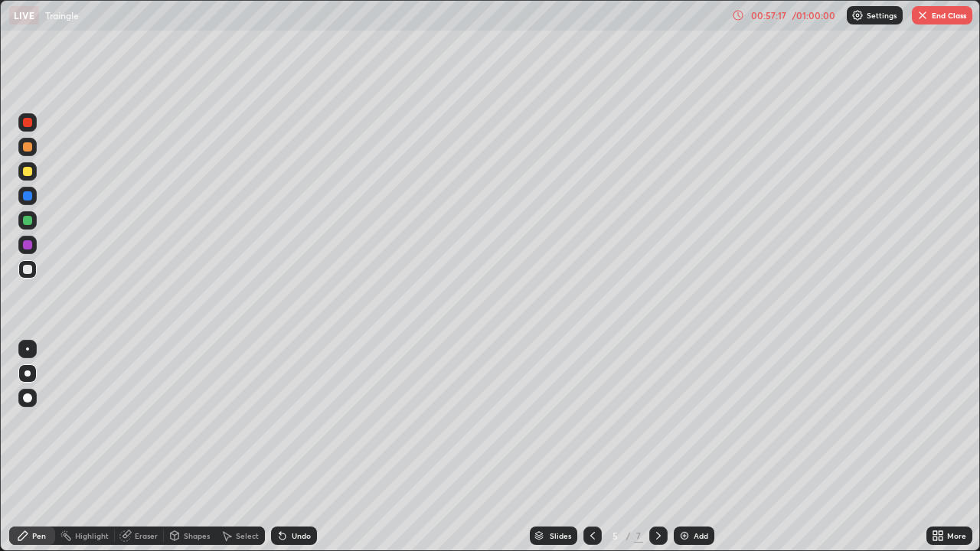
click at [661, 494] on div at bounding box center [658, 536] width 18 height 18
click at [593, 494] on icon at bounding box center [592, 536] width 12 height 12
click at [657, 494] on icon at bounding box center [658, 536] width 5 height 8
click at [591, 494] on icon at bounding box center [592, 536] width 12 height 12
click at [665, 494] on div at bounding box center [658, 536] width 18 height 18
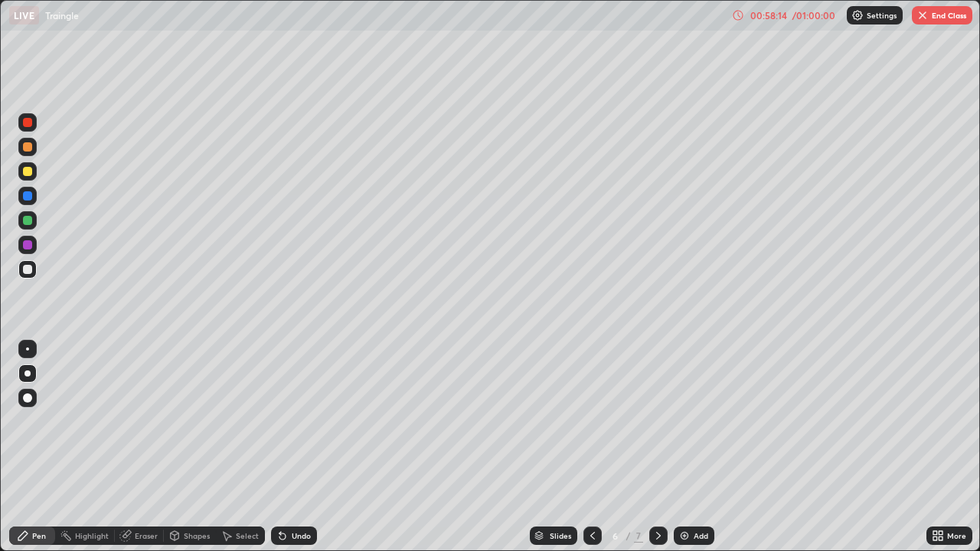
click at [591, 494] on icon at bounding box center [592, 536] width 12 height 12
click at [657, 494] on icon at bounding box center [658, 536] width 12 height 12
click at [591, 494] on icon at bounding box center [592, 536] width 12 height 12
click at [657, 494] on icon at bounding box center [658, 536] width 12 height 12
click at [591, 494] on icon at bounding box center [592, 536] width 12 height 12
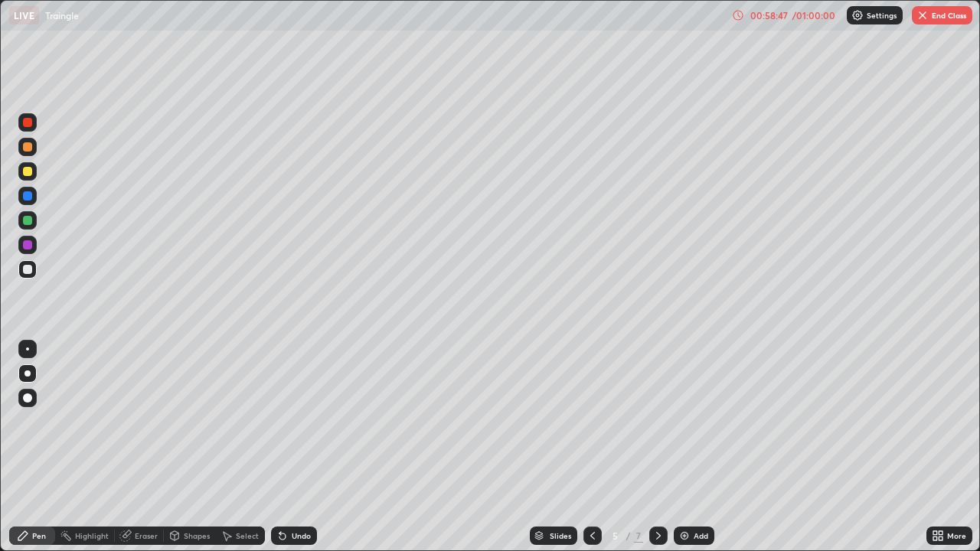
click at [658, 494] on icon at bounding box center [658, 536] width 12 height 12
click at [600, 494] on div at bounding box center [592, 536] width 18 height 18
click at [657, 494] on icon at bounding box center [658, 536] width 12 height 12
click at [33, 247] on div at bounding box center [27, 245] width 18 height 18
click at [34, 217] on div at bounding box center [27, 220] width 18 height 18
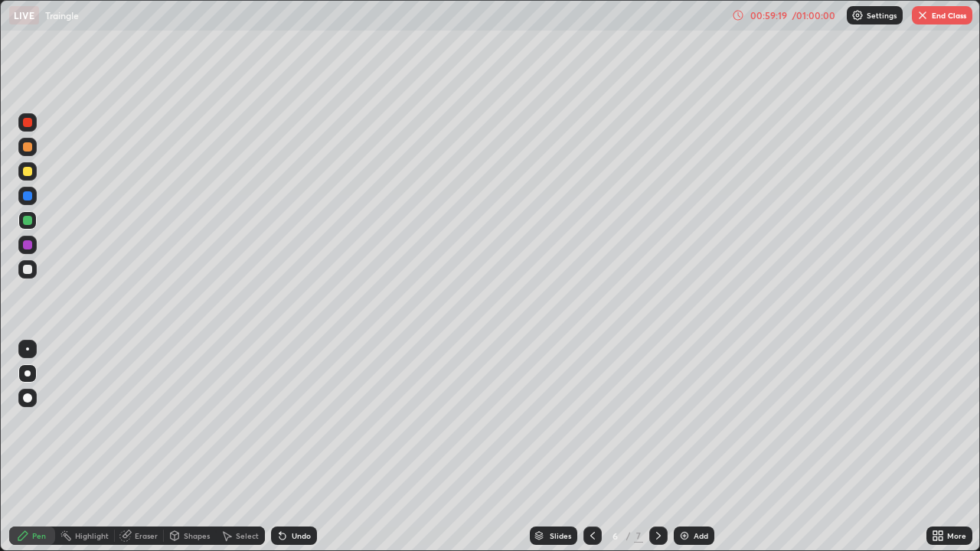
click at [592, 494] on icon at bounding box center [592, 536] width 5 height 8
click at [657, 494] on icon at bounding box center [658, 536] width 12 height 12
click at [591, 494] on icon at bounding box center [592, 536] width 12 height 12
click at [657, 494] on icon at bounding box center [658, 536] width 12 height 12
click at [593, 494] on icon at bounding box center [592, 536] width 12 height 12
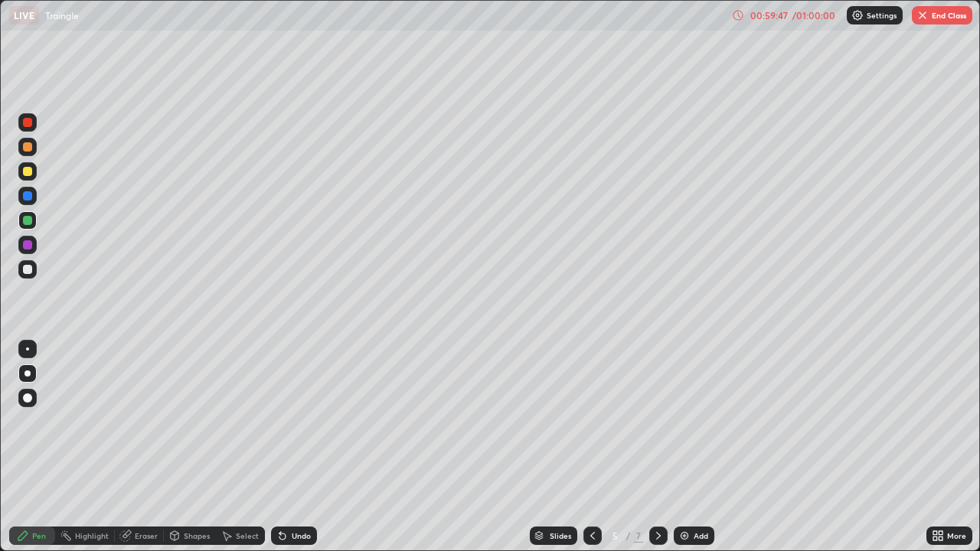
click at [658, 494] on icon at bounding box center [658, 536] width 12 height 12
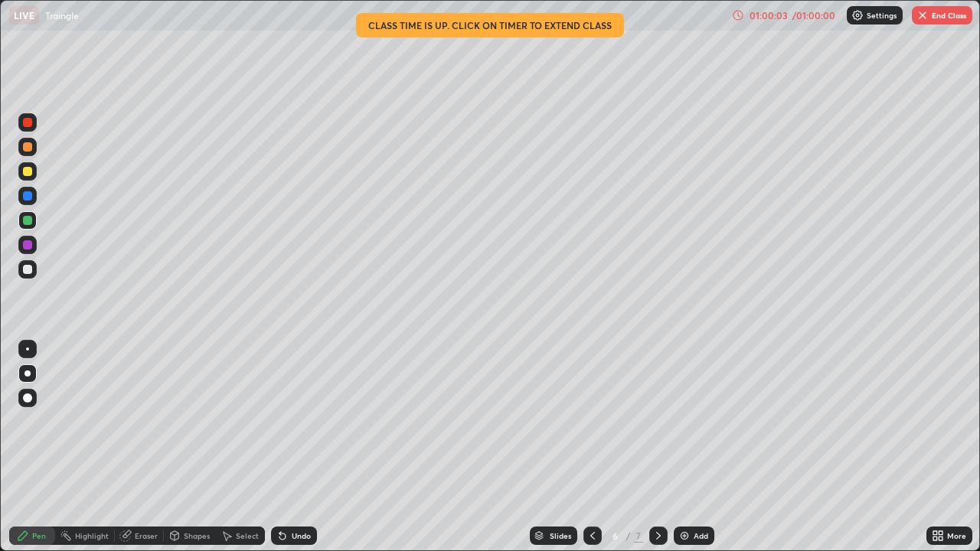
click at [597, 494] on div at bounding box center [592, 536] width 18 height 18
click at [655, 494] on icon at bounding box center [658, 536] width 12 height 12
click at [943, 11] on button "End Class" at bounding box center [942, 15] width 60 height 18
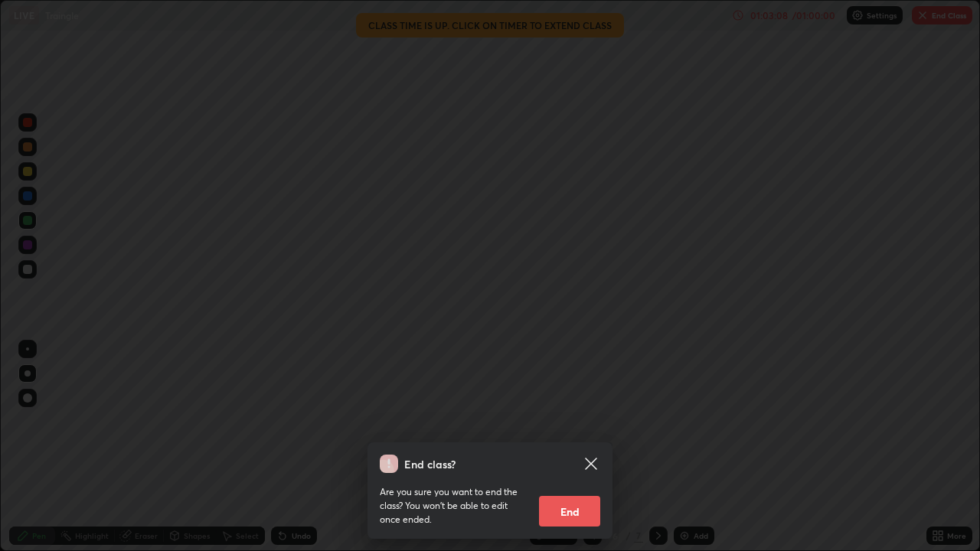
click at [576, 494] on button "End" at bounding box center [569, 511] width 61 height 31
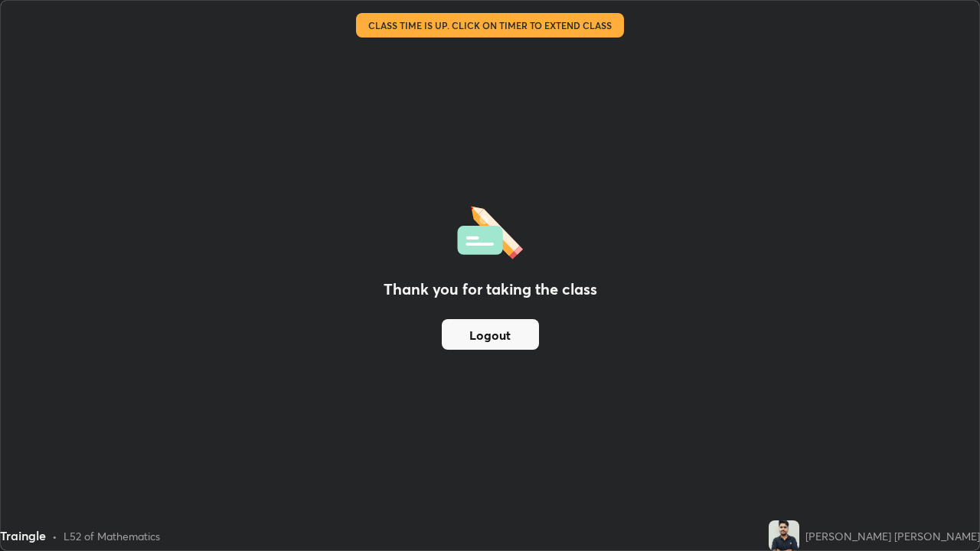
click at [477, 338] on button "Logout" at bounding box center [490, 334] width 97 height 31
